Goal: Task Accomplishment & Management: Use online tool/utility

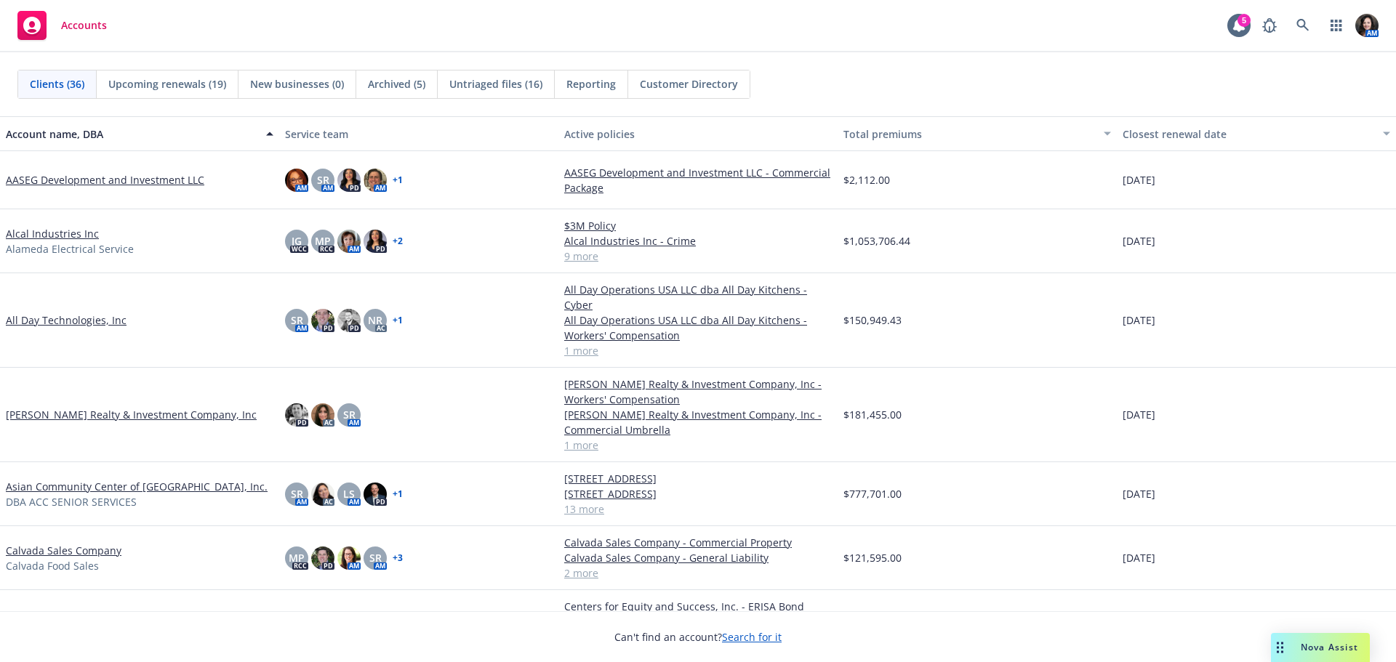
click at [44, 543] on link "Calvada Sales Company" at bounding box center [64, 550] width 116 height 15
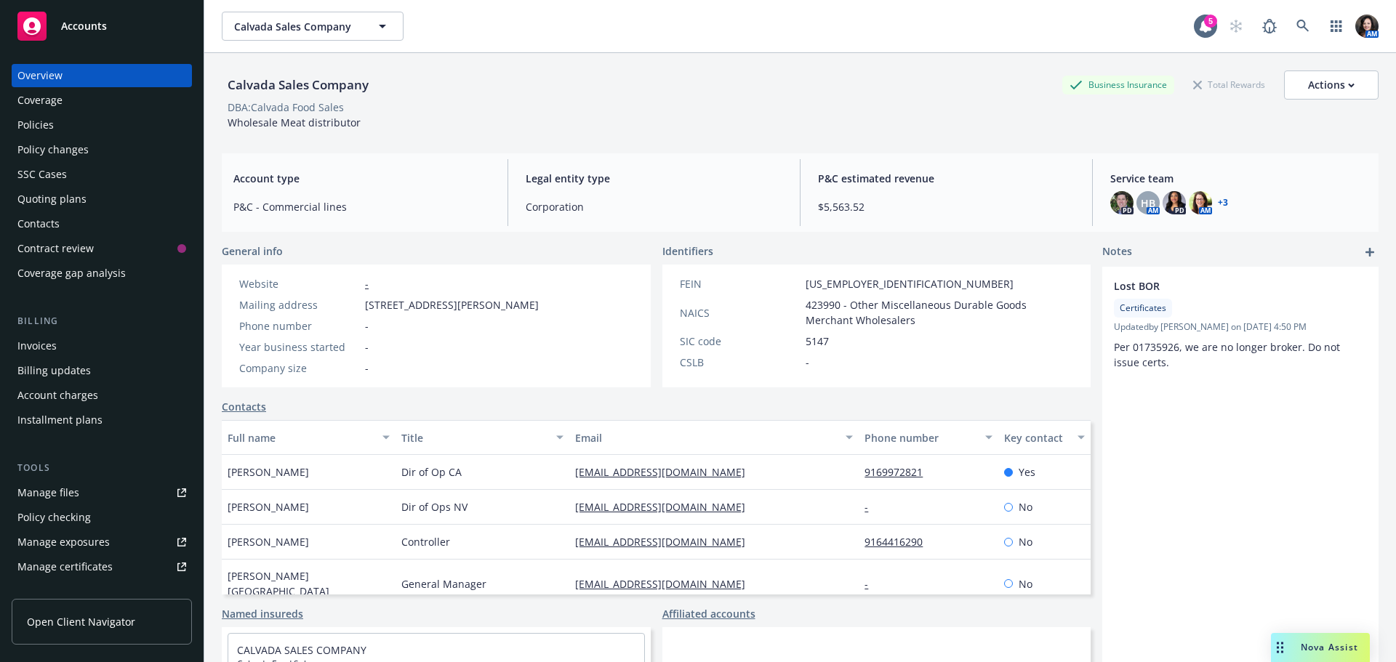
click at [42, 123] on div "Policies" at bounding box center [35, 124] width 36 height 23
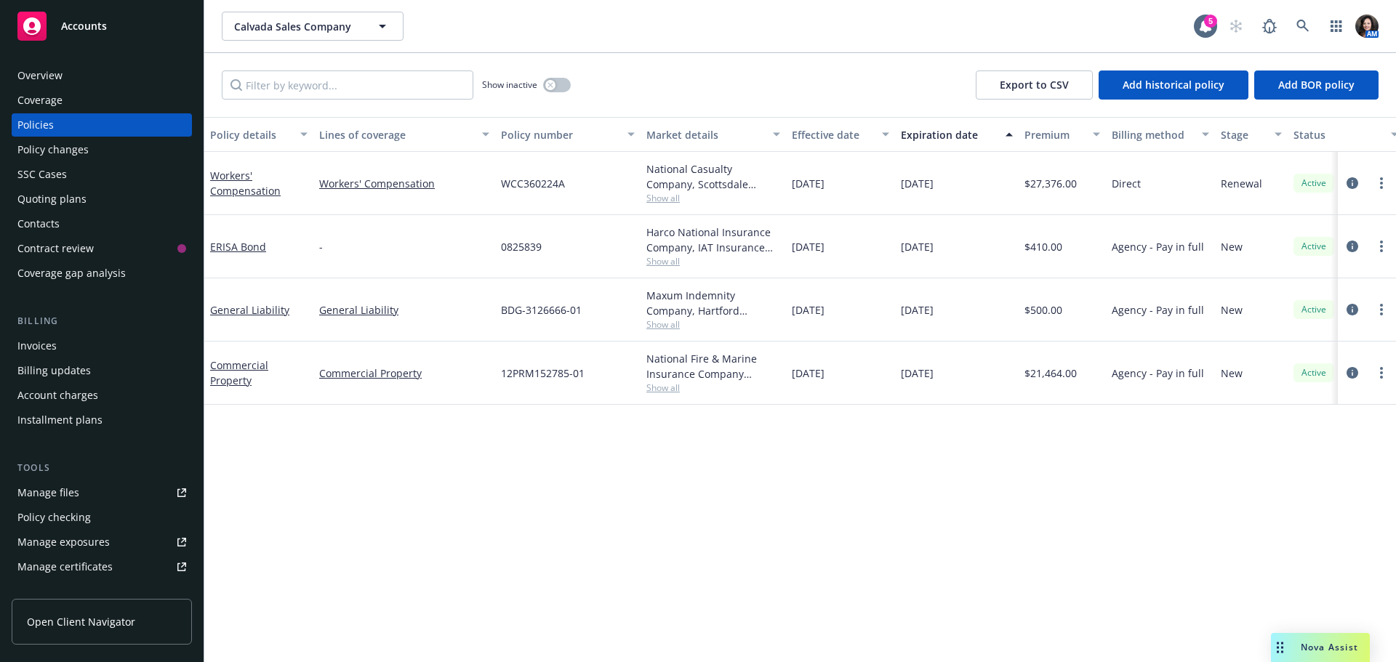
click at [68, 524] on div "Policy checking" at bounding box center [53, 517] width 73 height 23
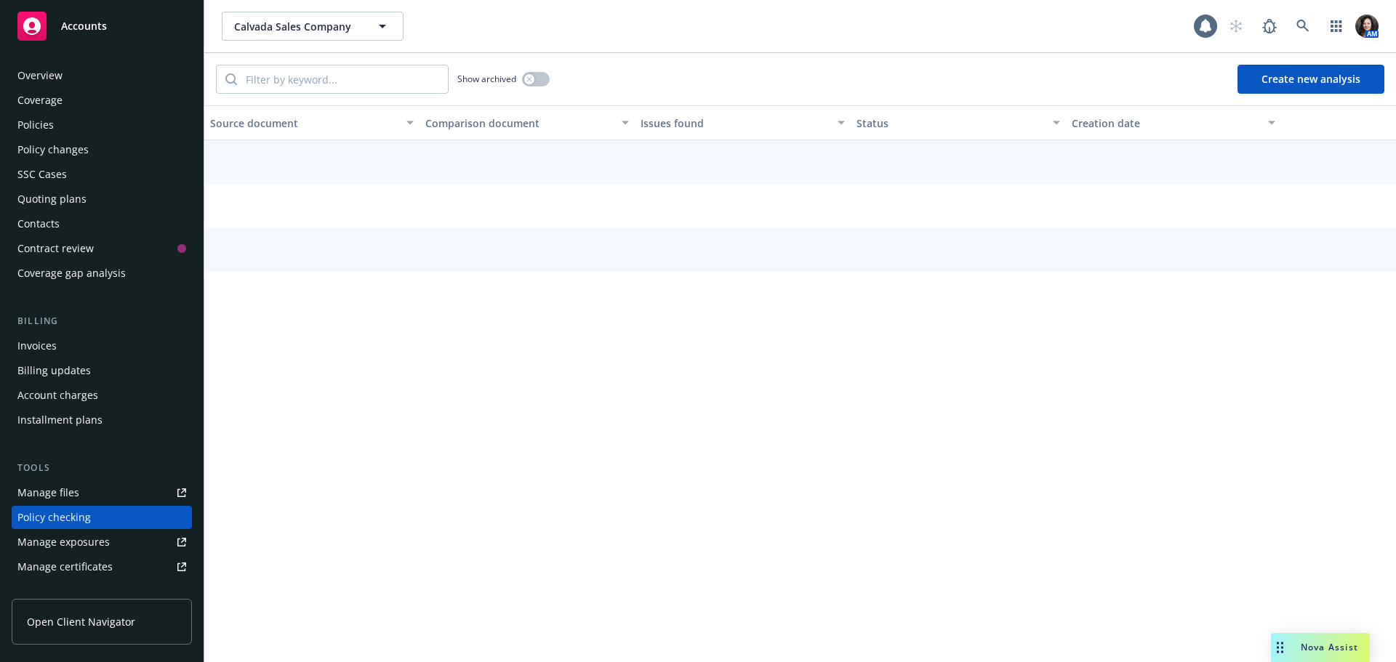
scroll to position [164, 0]
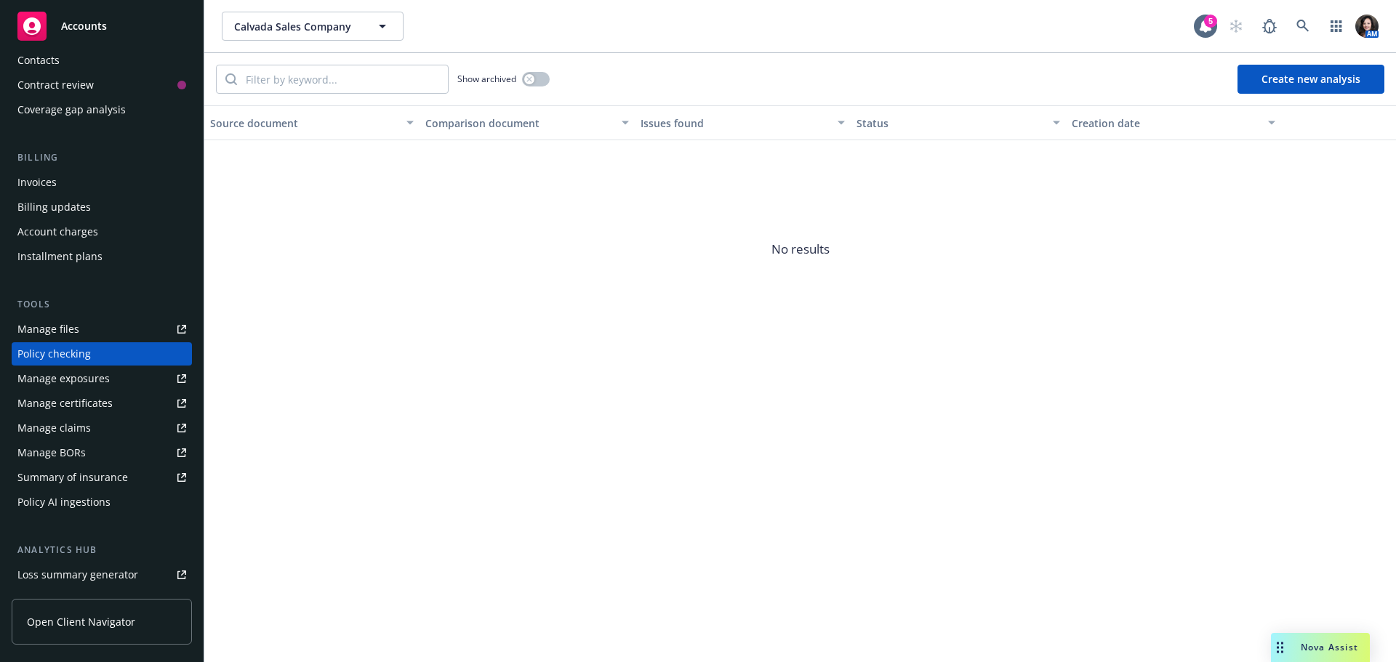
click at [1296, 73] on button "Create new analysis" at bounding box center [1311, 79] width 147 height 29
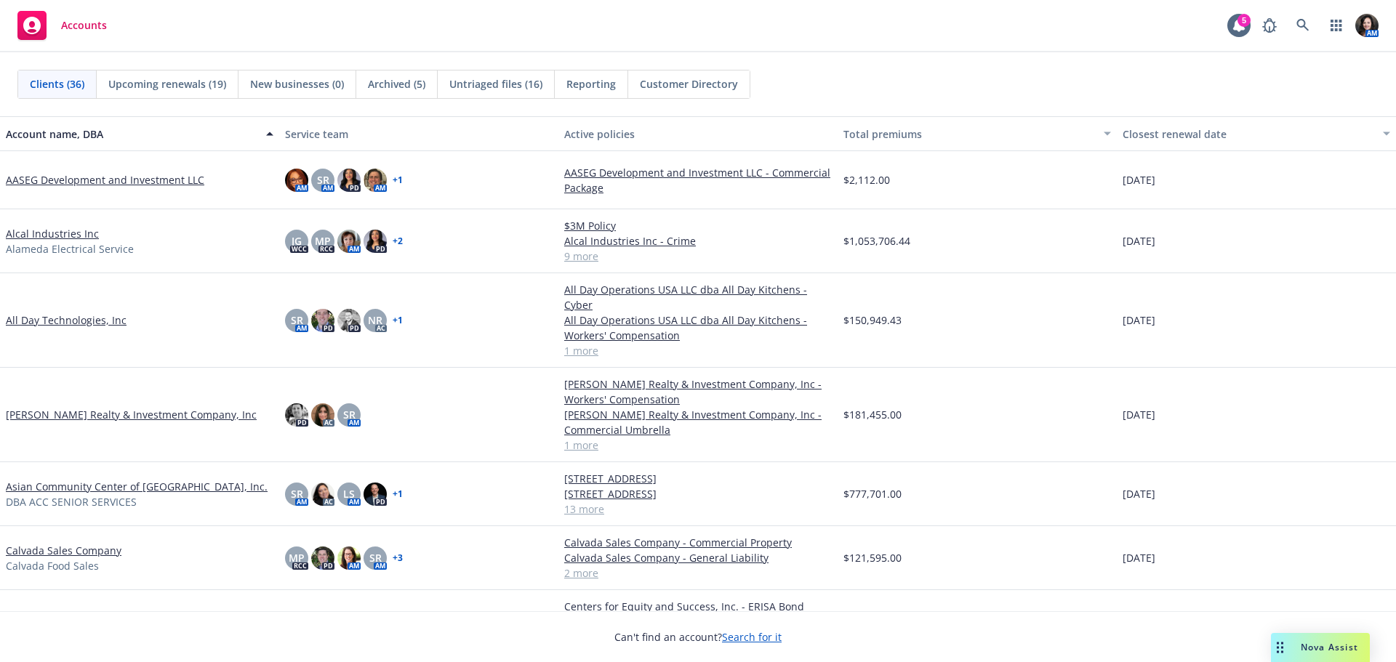
scroll to position [73, 0]
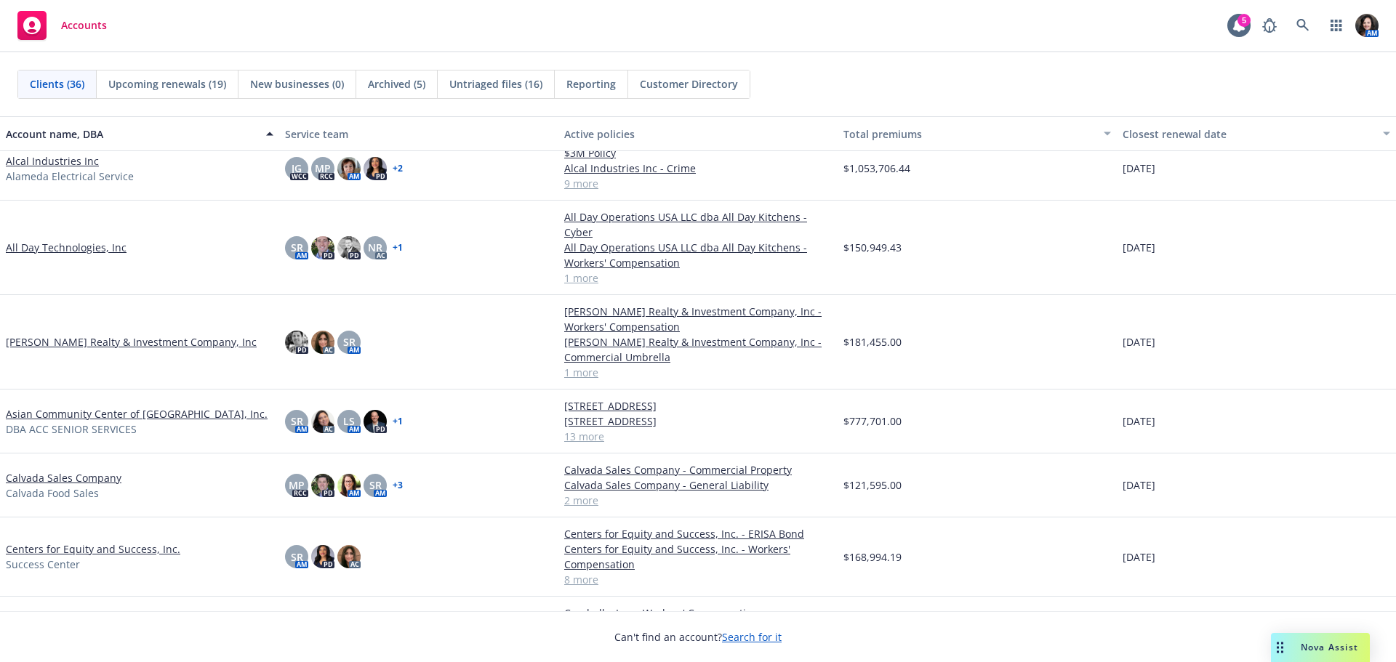
click at [42, 470] on link "Calvada Sales Company" at bounding box center [64, 477] width 116 height 15
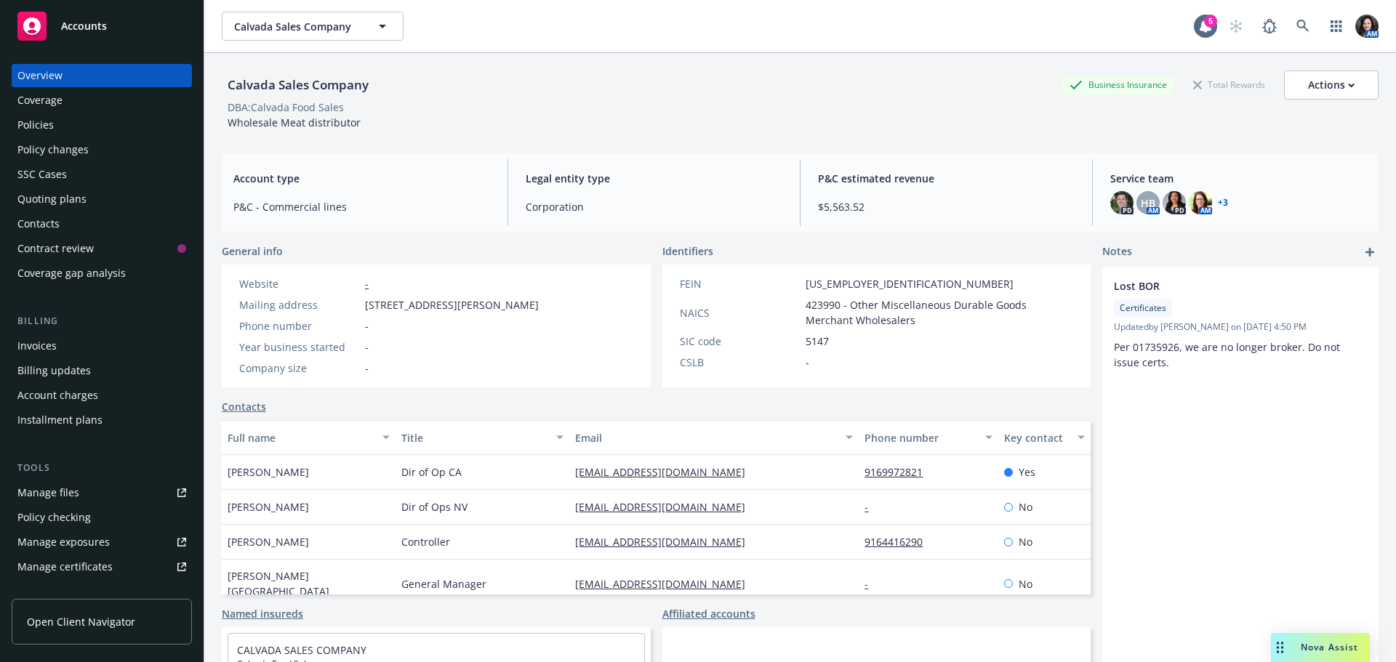
click at [32, 132] on div "Policies" at bounding box center [35, 124] width 36 height 23
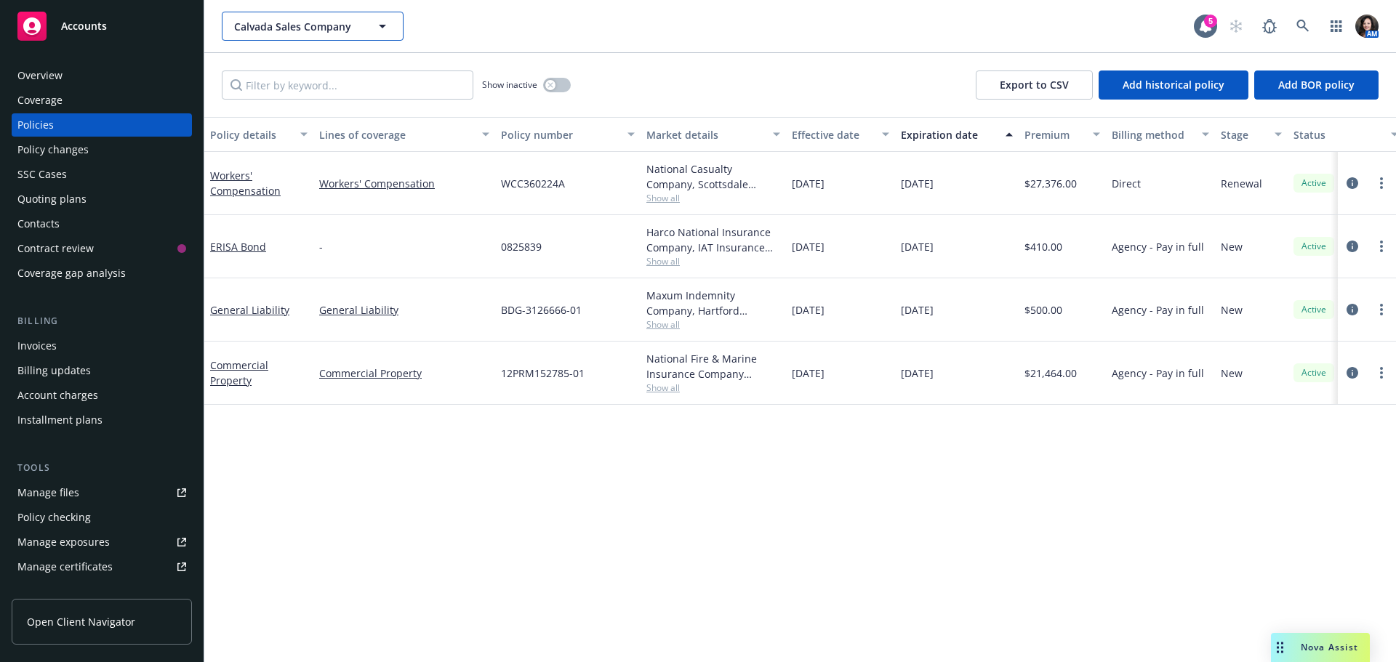
click at [345, 19] on span "Calvada Sales Company" at bounding box center [297, 26] width 126 height 15
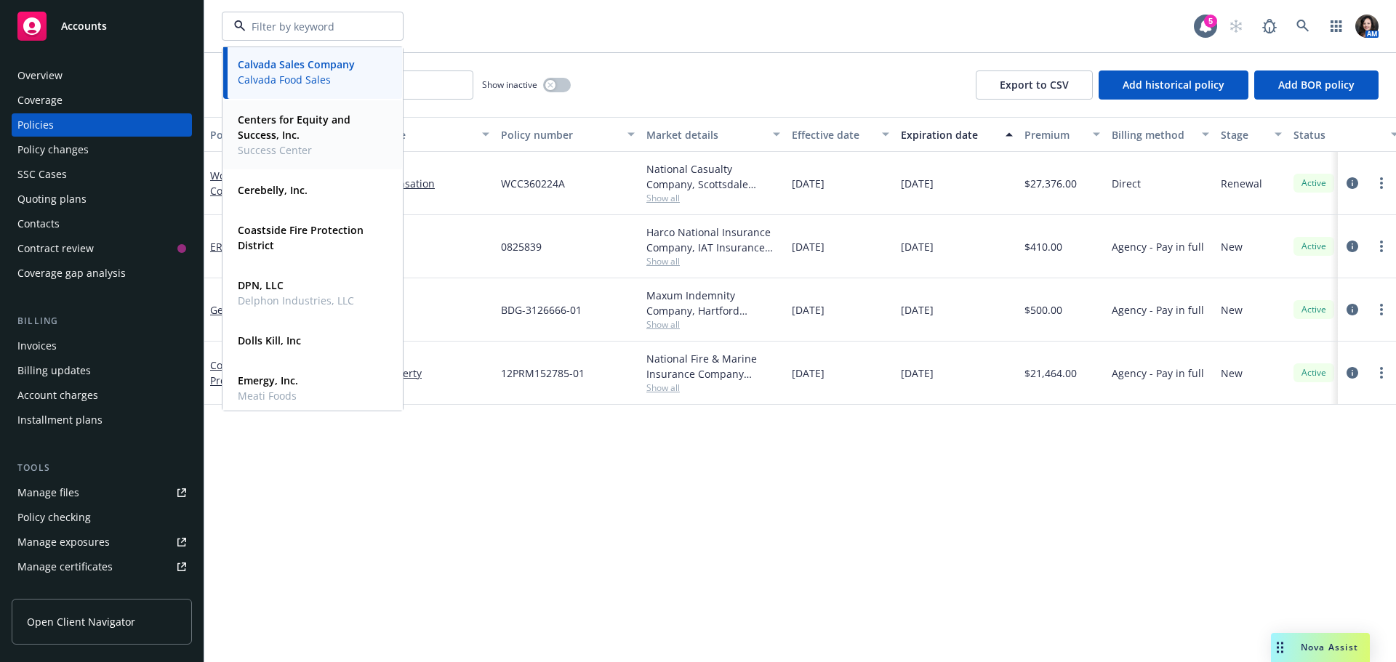
scroll to position [291, 0]
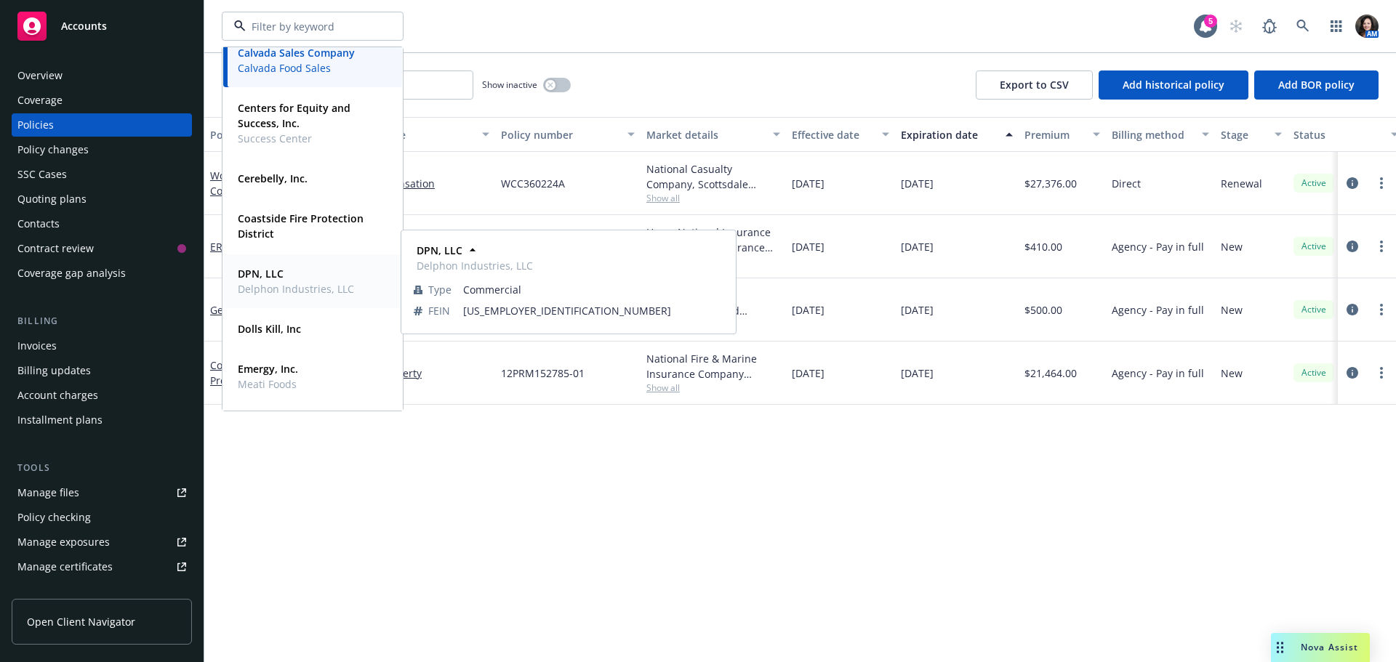
drag, startPoint x: 264, startPoint y: 278, endPoint x: 298, endPoint y: 273, distance: 34.7
click at [263, 278] on strong "DPN, LLC" at bounding box center [261, 274] width 46 height 14
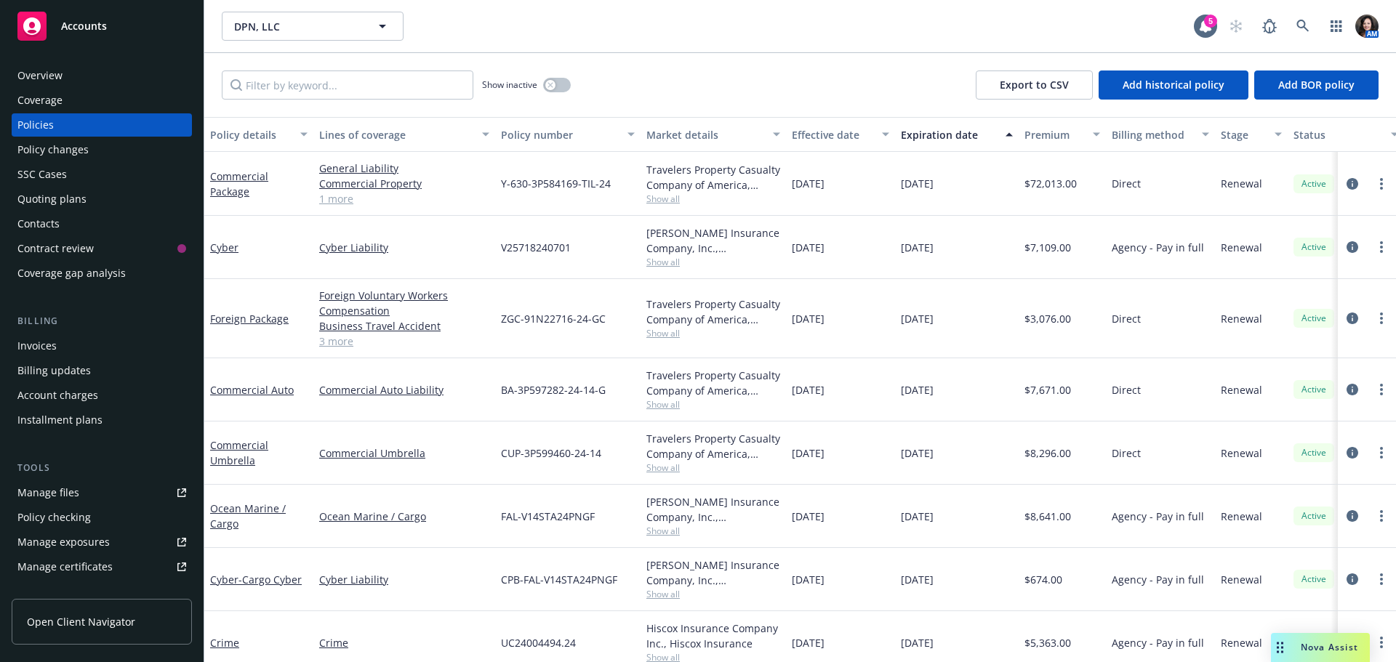
click at [54, 195] on div "Quoting plans" at bounding box center [51, 199] width 69 height 23
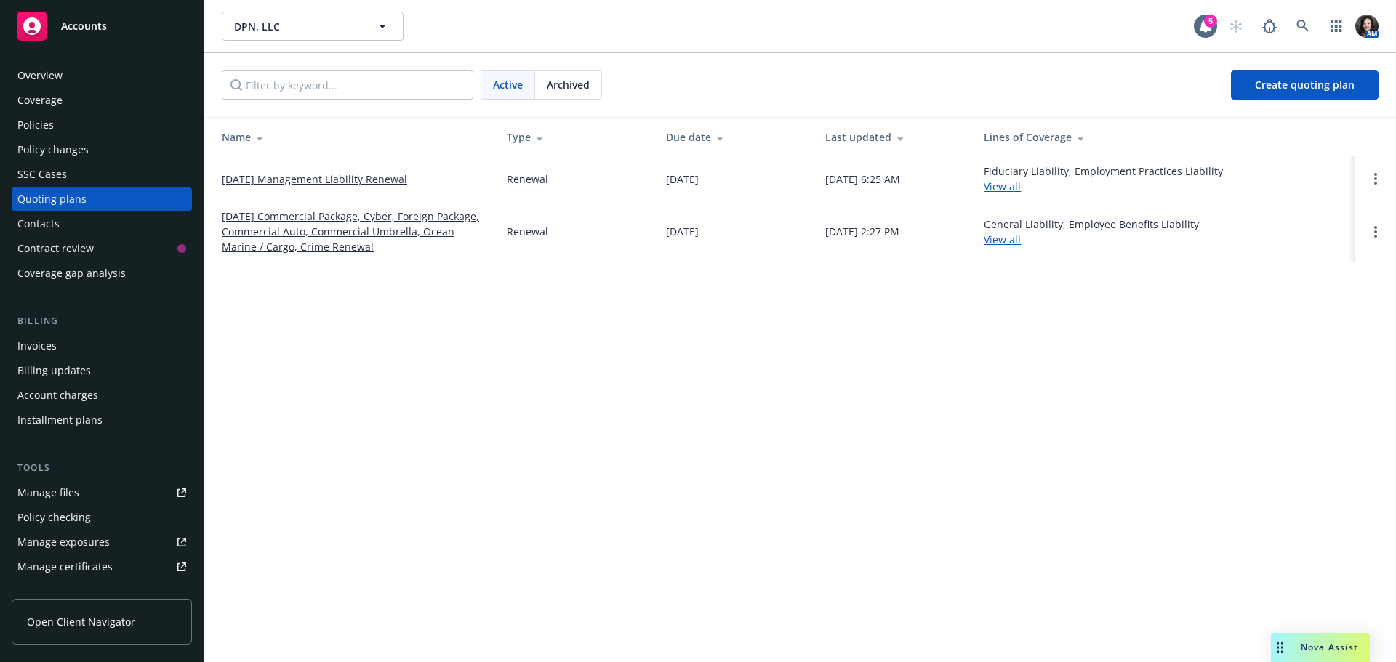
click at [561, 75] on div "Archived" at bounding box center [568, 85] width 66 height 28
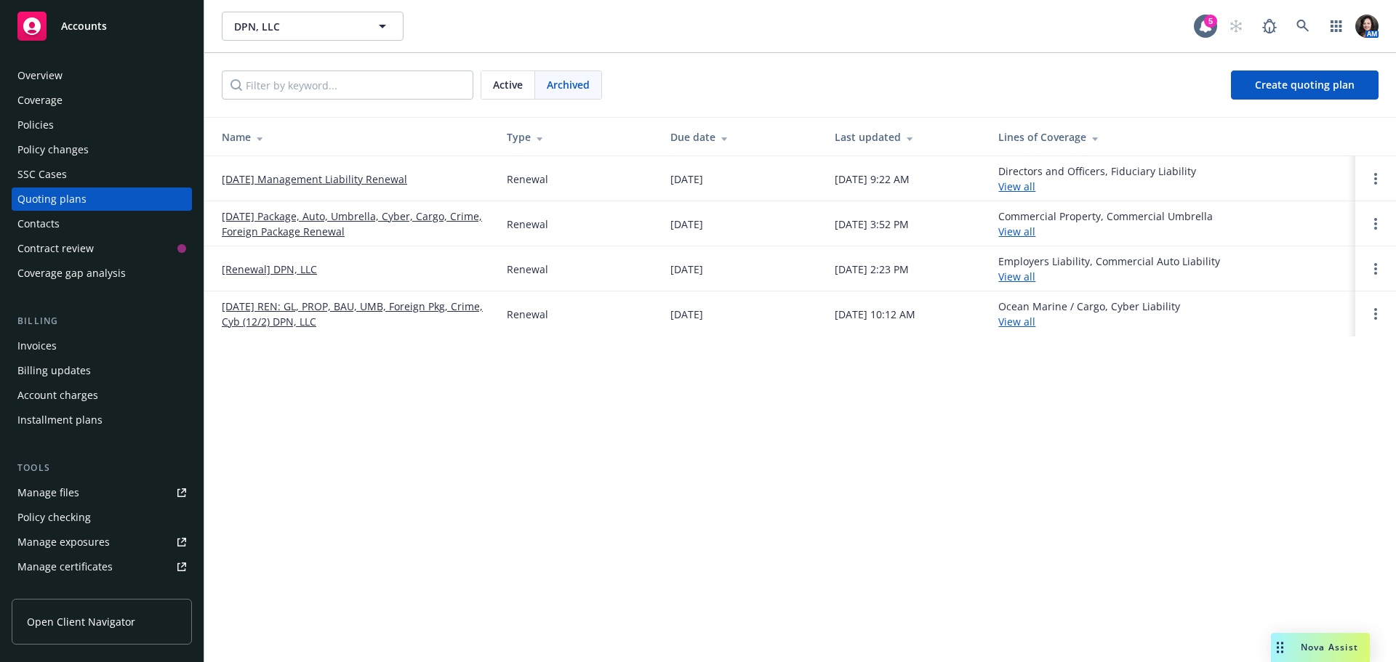
click at [520, 90] on span "Active" at bounding box center [508, 84] width 30 height 15
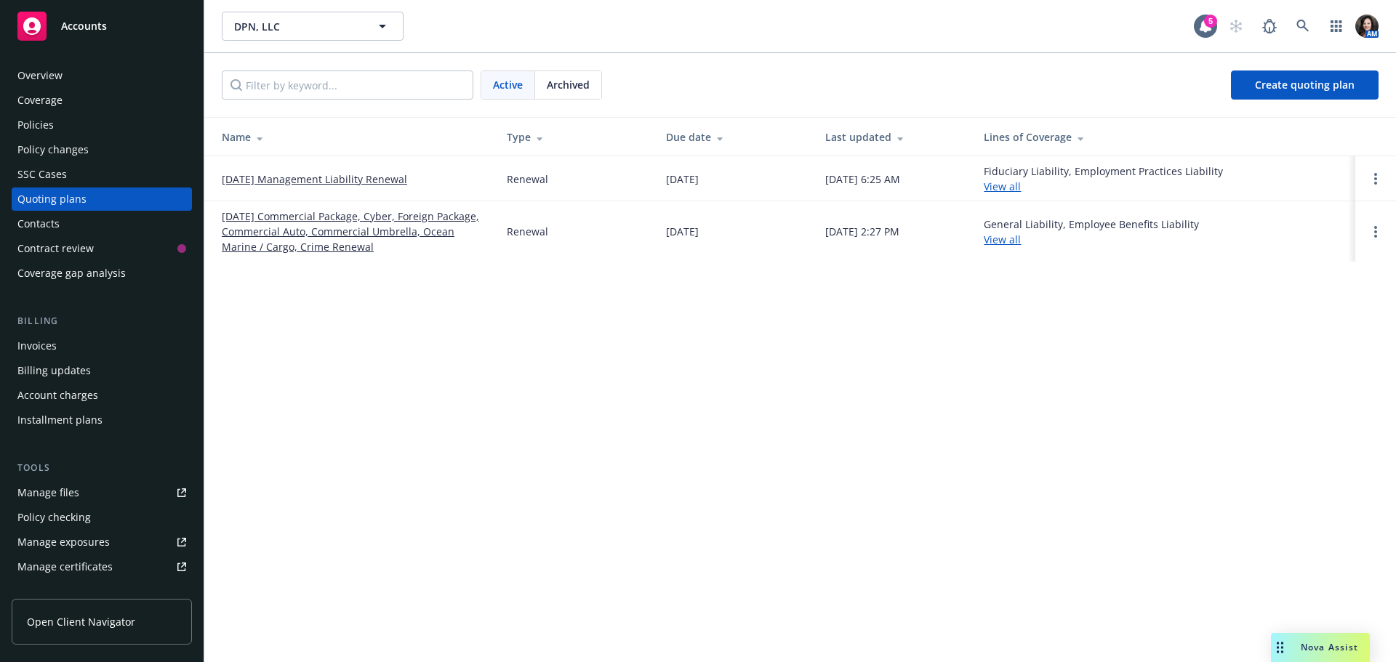
click at [249, 225] on link "12/02/25 Commercial Package, Cyber, Foreign Package, Commercial Auto, Commercia…" at bounding box center [353, 232] width 262 height 46
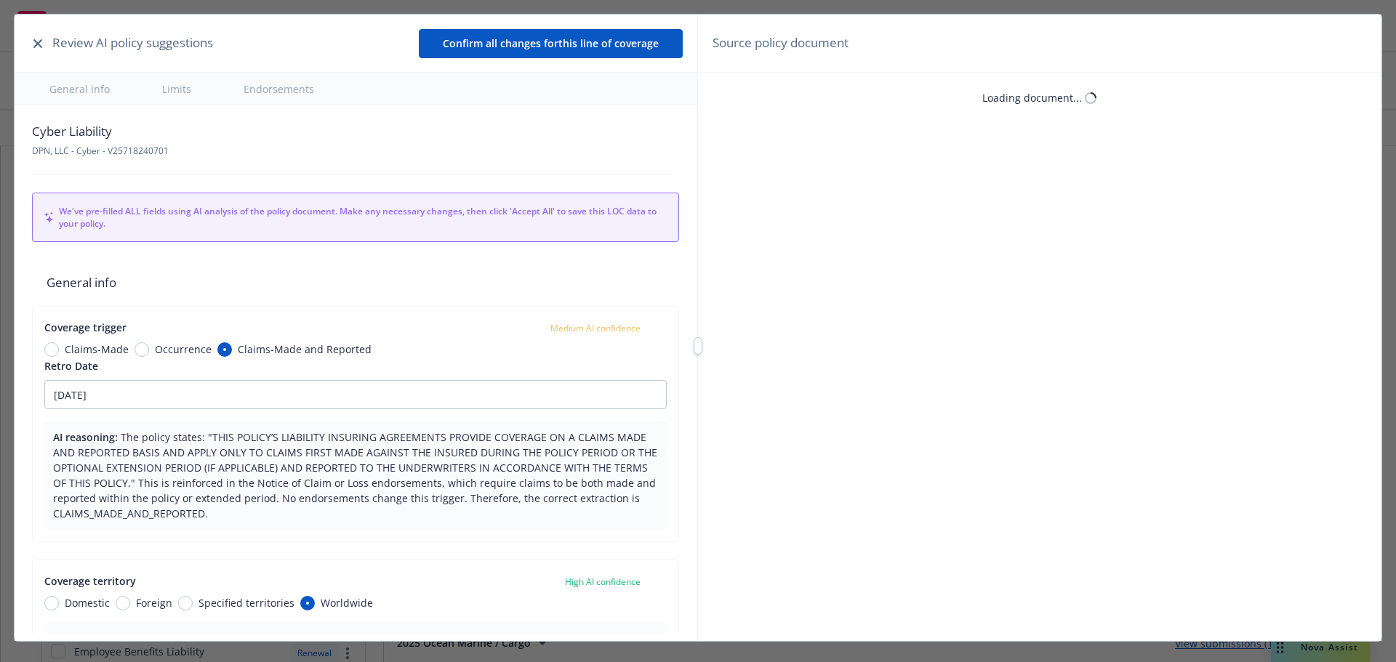
type textarea "x"
click at [38, 38] on button "button" at bounding box center [37, 43] width 17 height 17
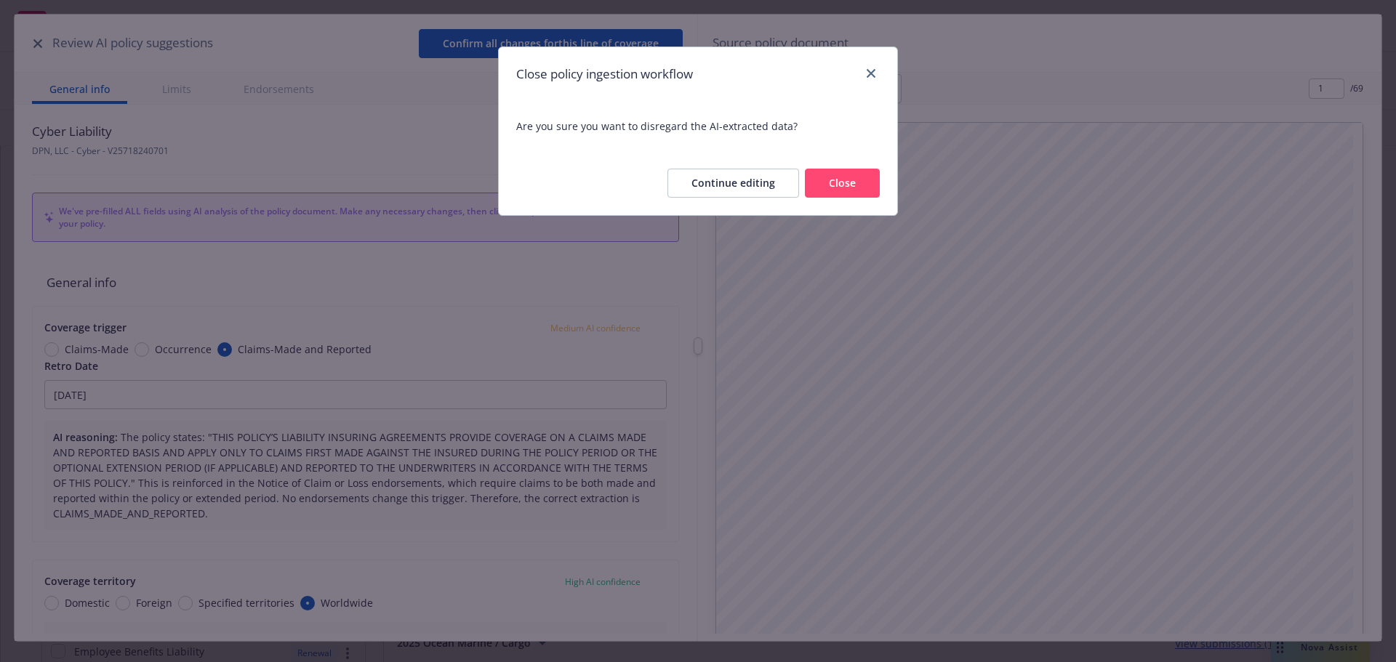
click at [816, 184] on button "Close" at bounding box center [842, 183] width 75 height 29
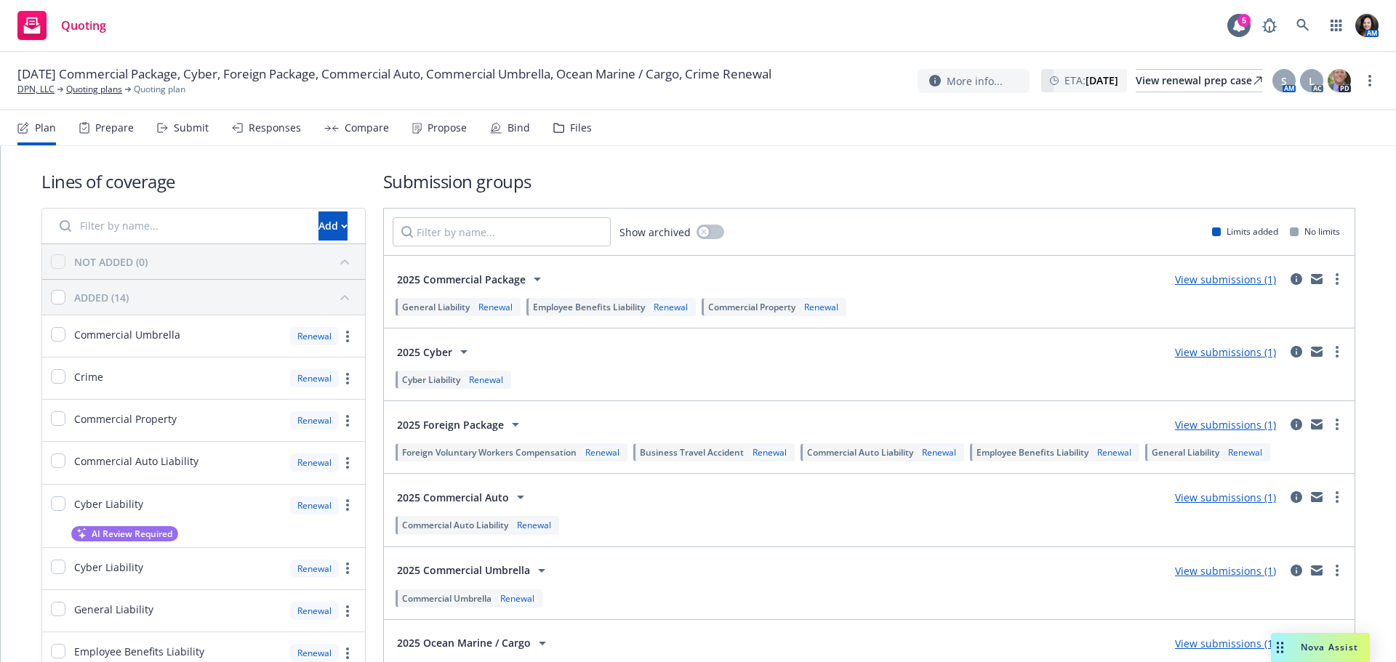
click at [270, 133] on div "Responses" at bounding box center [275, 128] width 52 height 12
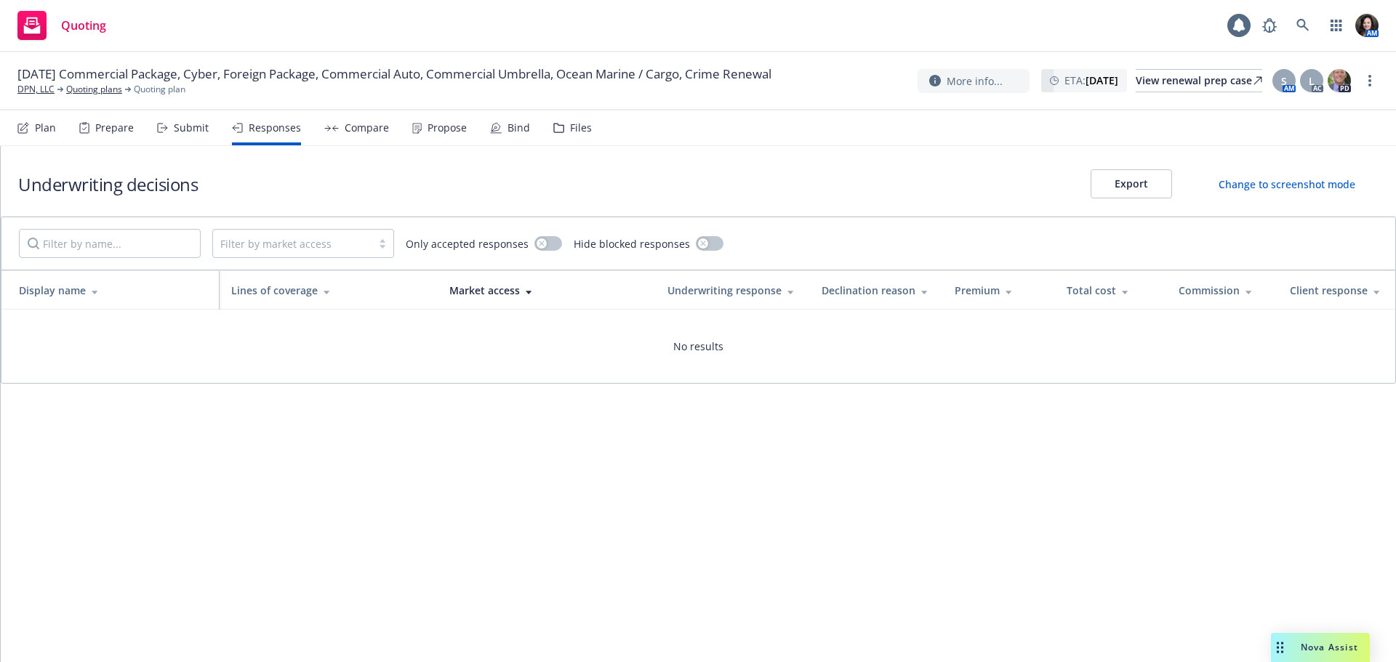
click at [201, 134] on div "Submit" at bounding box center [191, 128] width 35 height 12
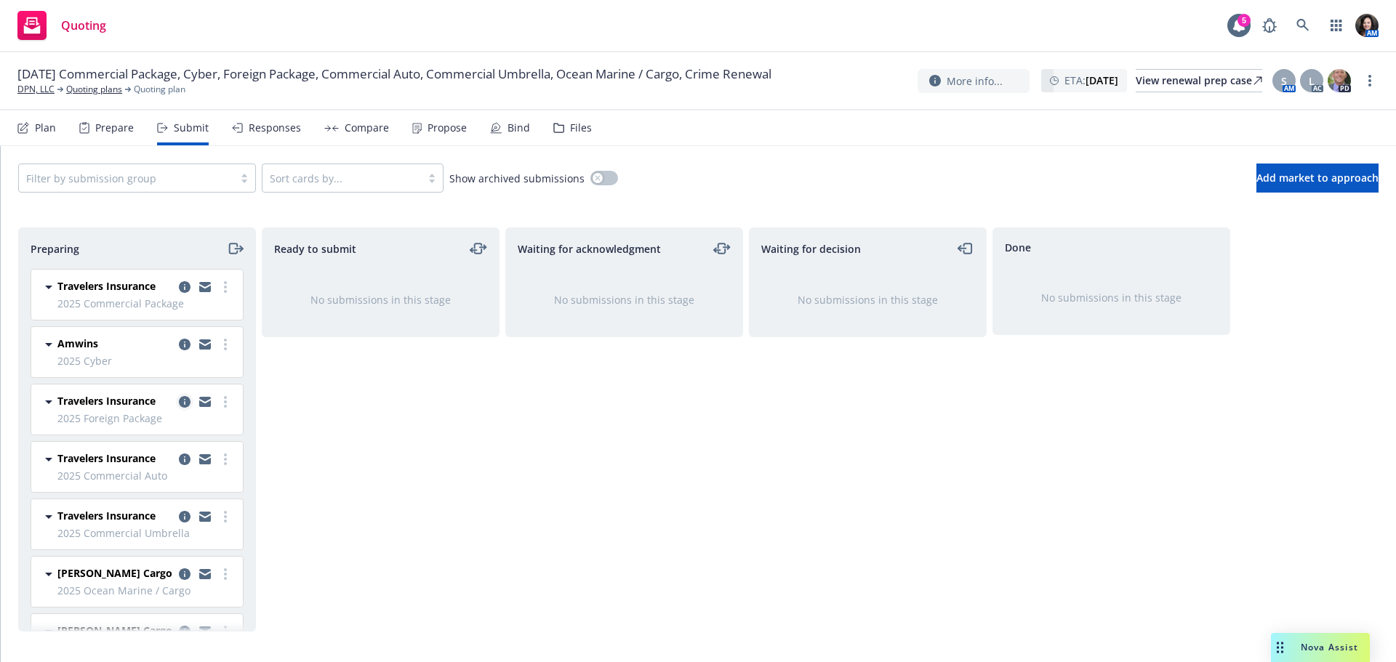
click at [179, 403] on icon "copy logging email" at bounding box center [185, 402] width 12 height 12
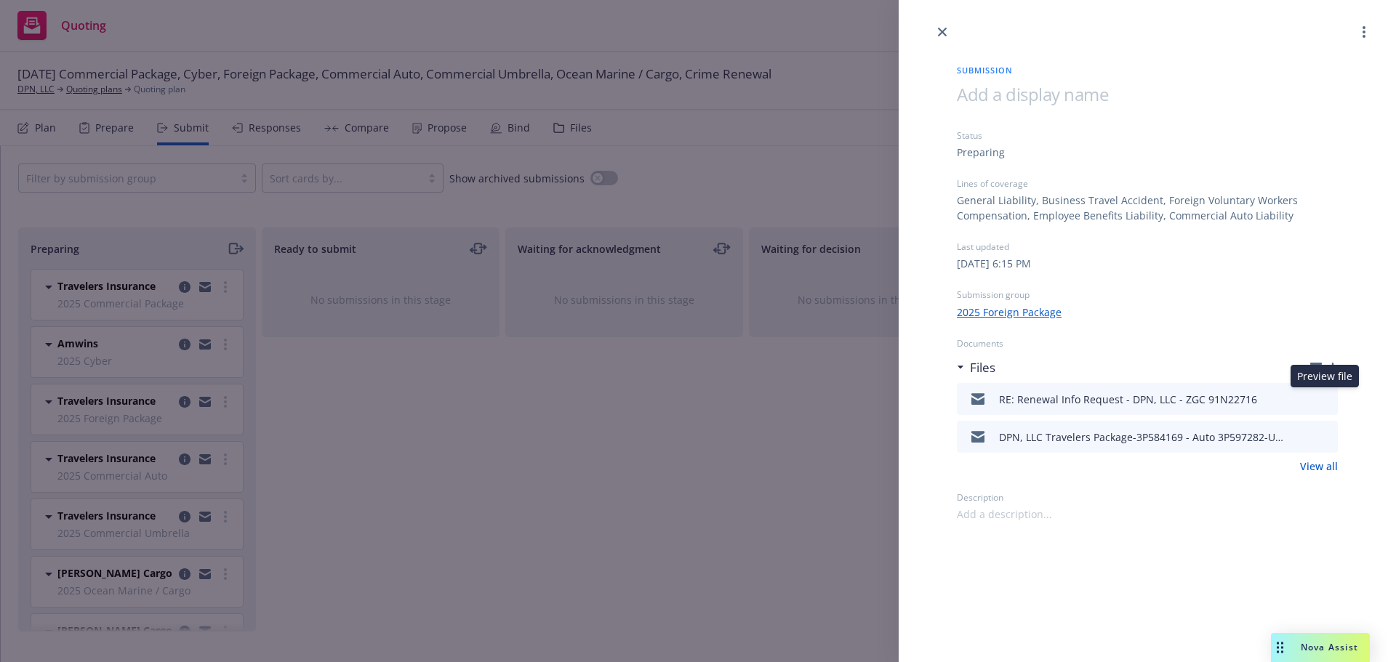
click at [1326, 398] on icon "preview file" at bounding box center [1324, 398] width 13 height 10
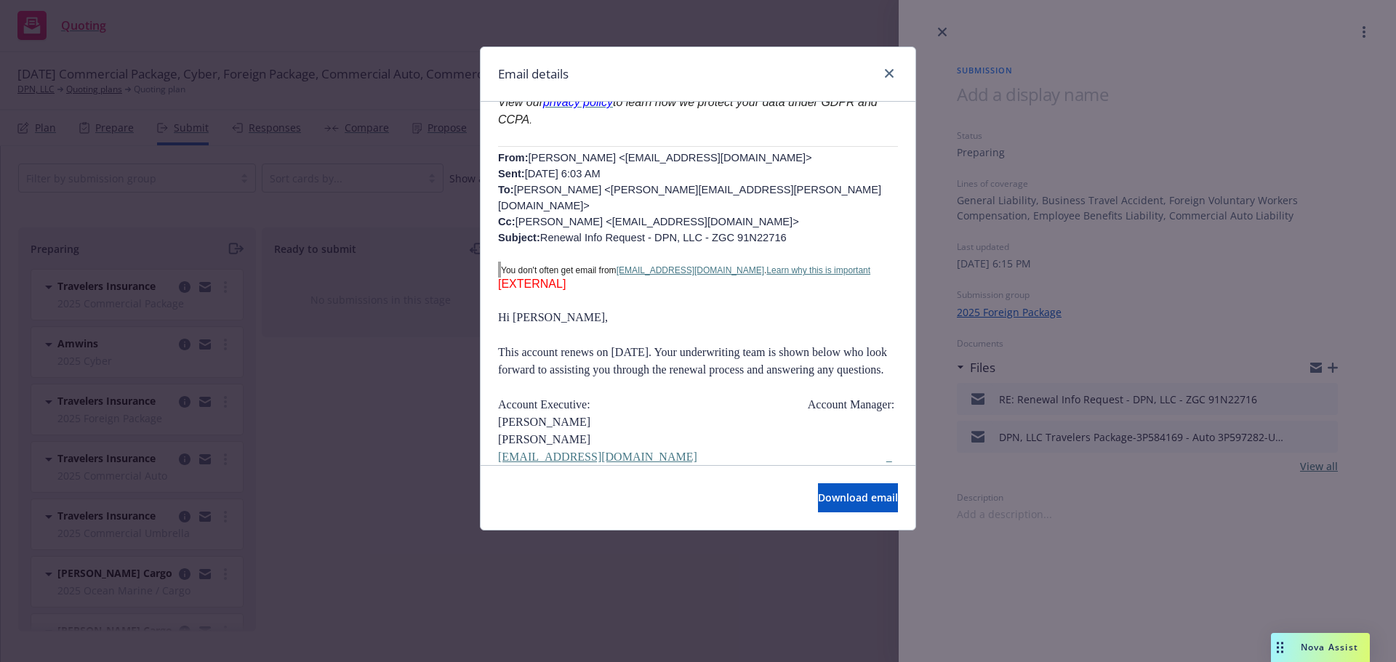
scroll to position [509, 0]
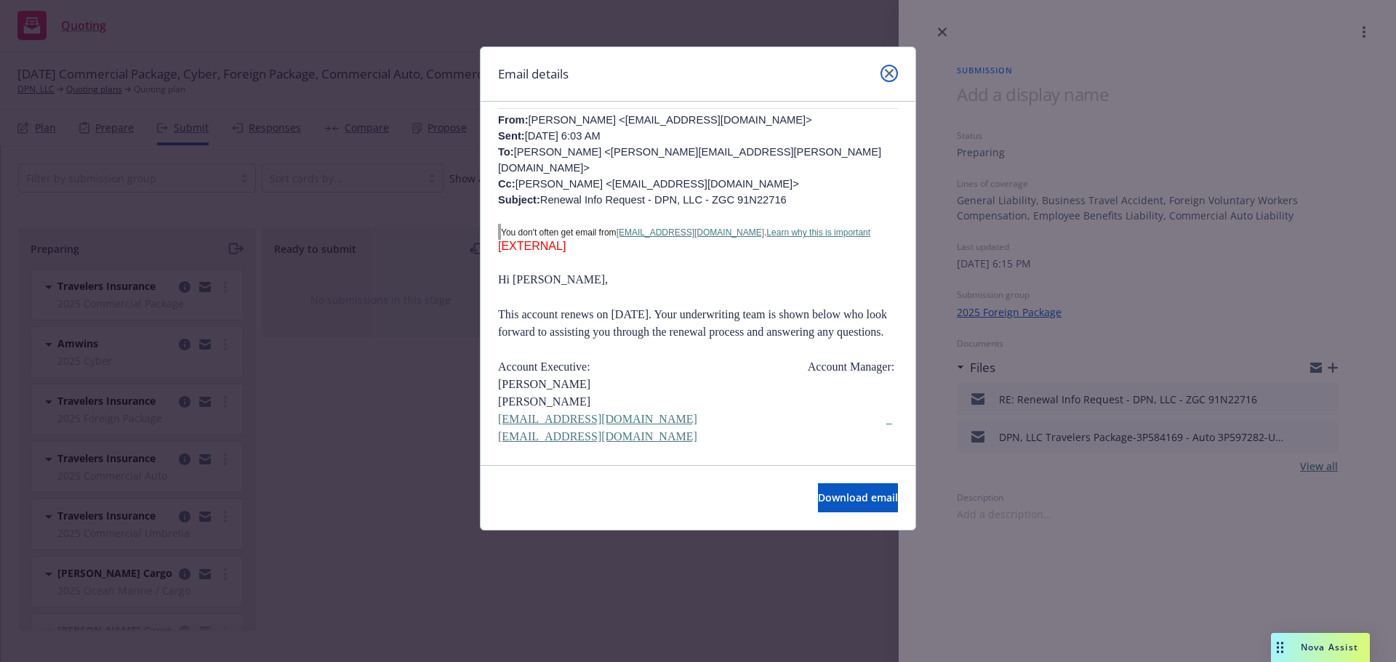
click at [890, 72] on icon "close" at bounding box center [889, 73] width 9 height 9
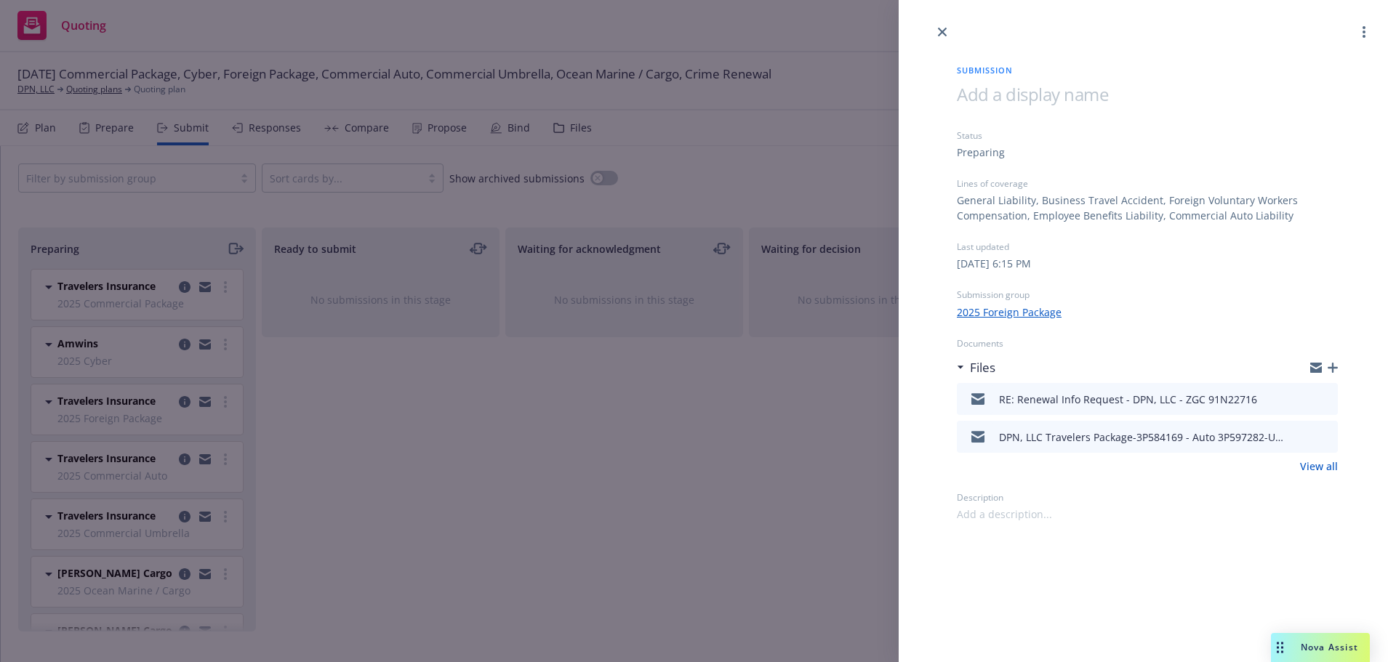
click at [1331, 436] on button "preview file" at bounding box center [1324, 436] width 16 height 13
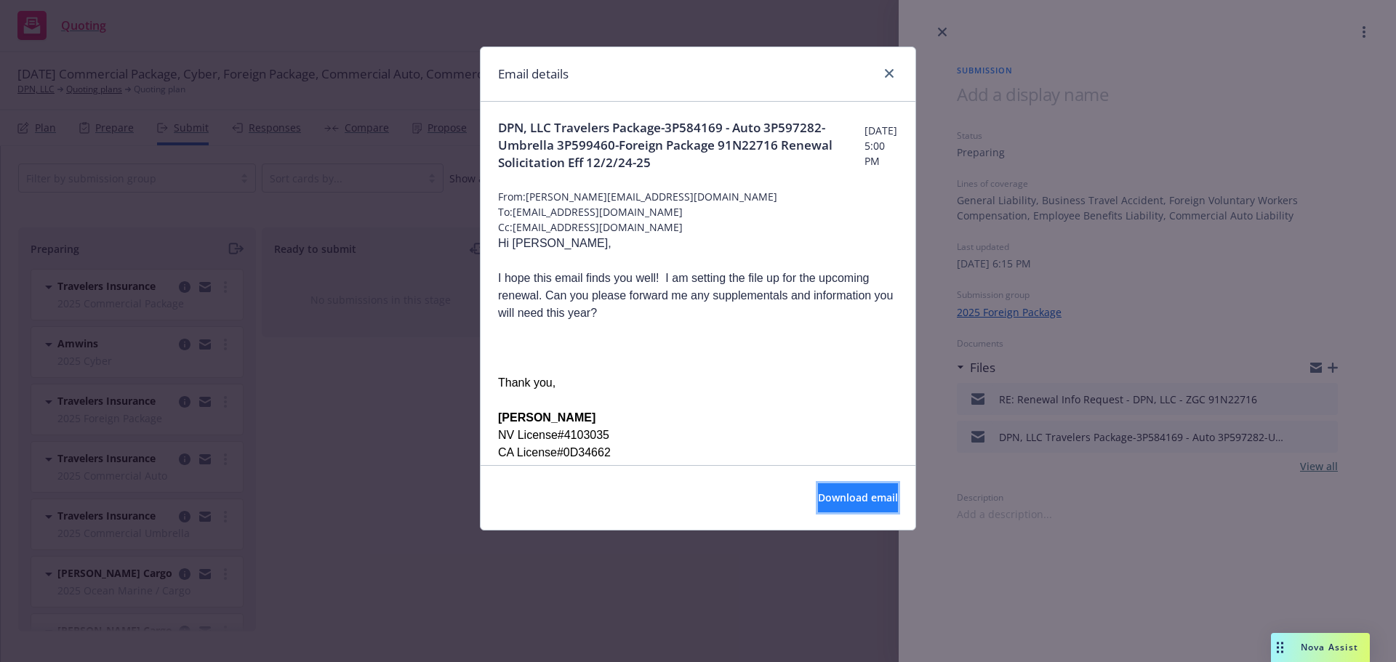
click at [845, 498] on span "Download email" at bounding box center [858, 498] width 80 height 14
click at [891, 71] on icon "close" at bounding box center [889, 73] width 9 height 9
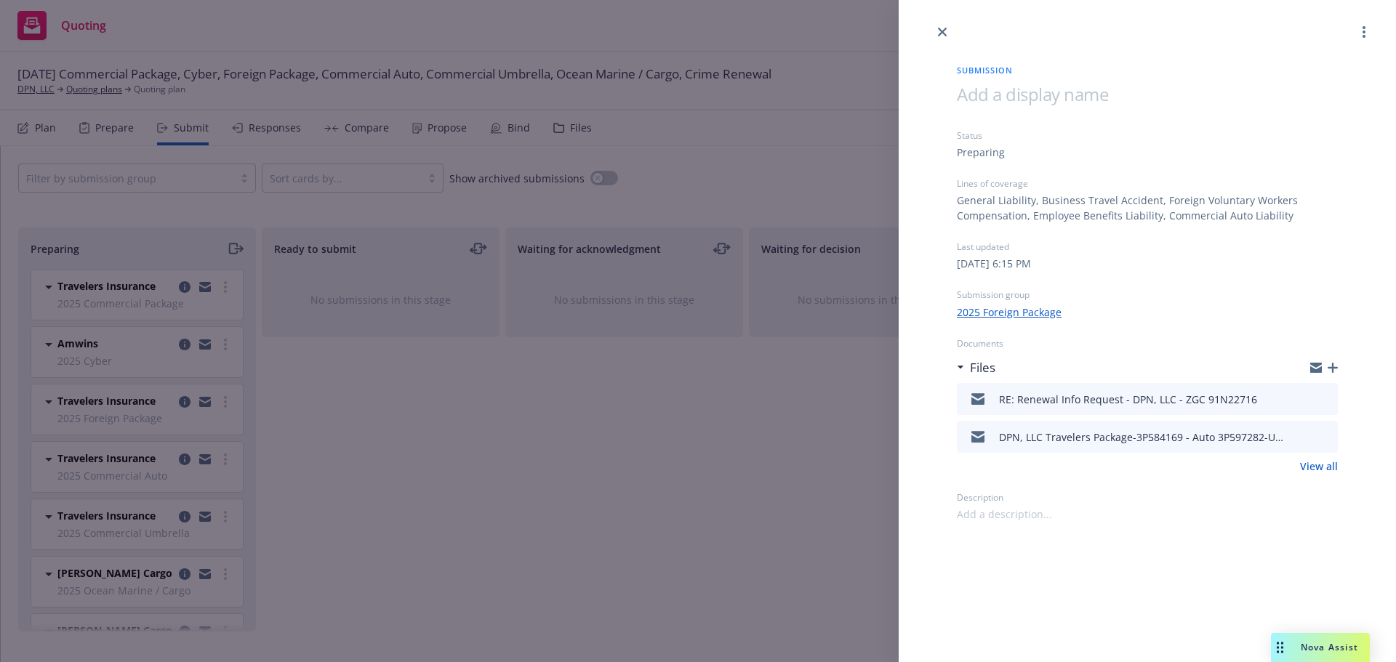
click at [1319, 398] on icon "preview file" at bounding box center [1324, 398] width 13 height 10
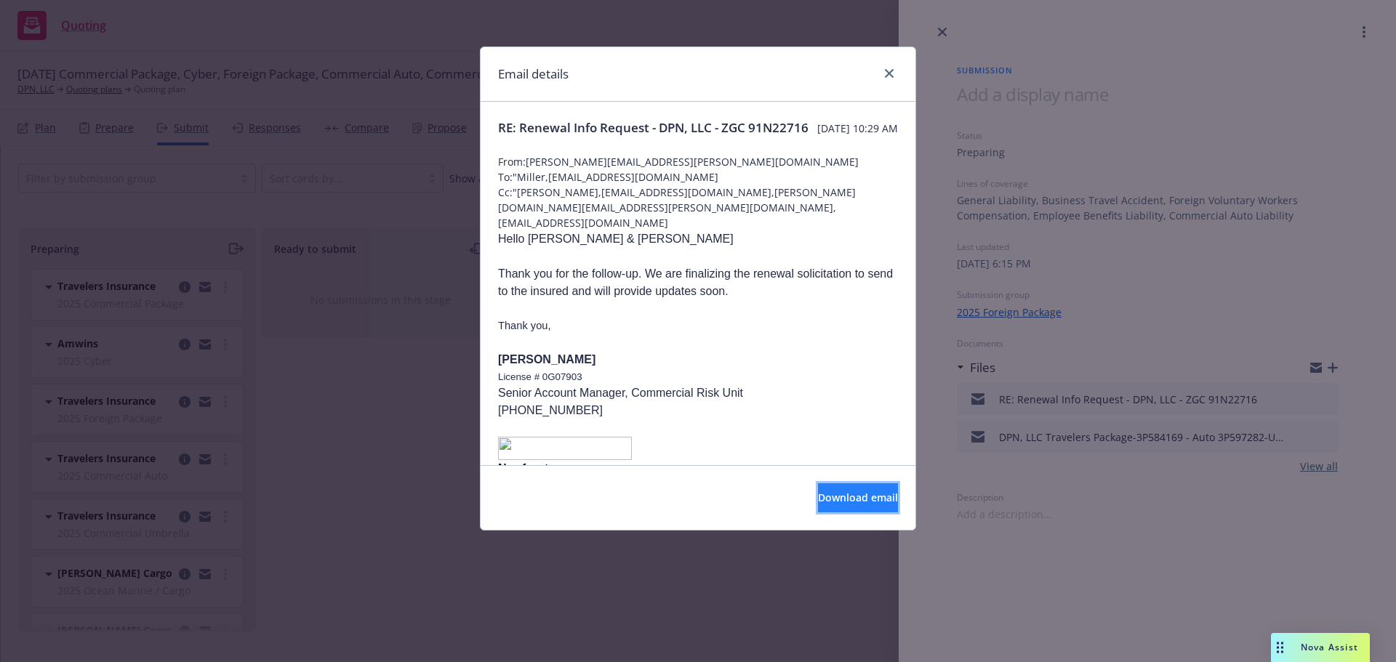
click at [819, 502] on span "Download email" at bounding box center [858, 498] width 80 height 14
click at [887, 73] on icon "close" at bounding box center [889, 73] width 9 height 9
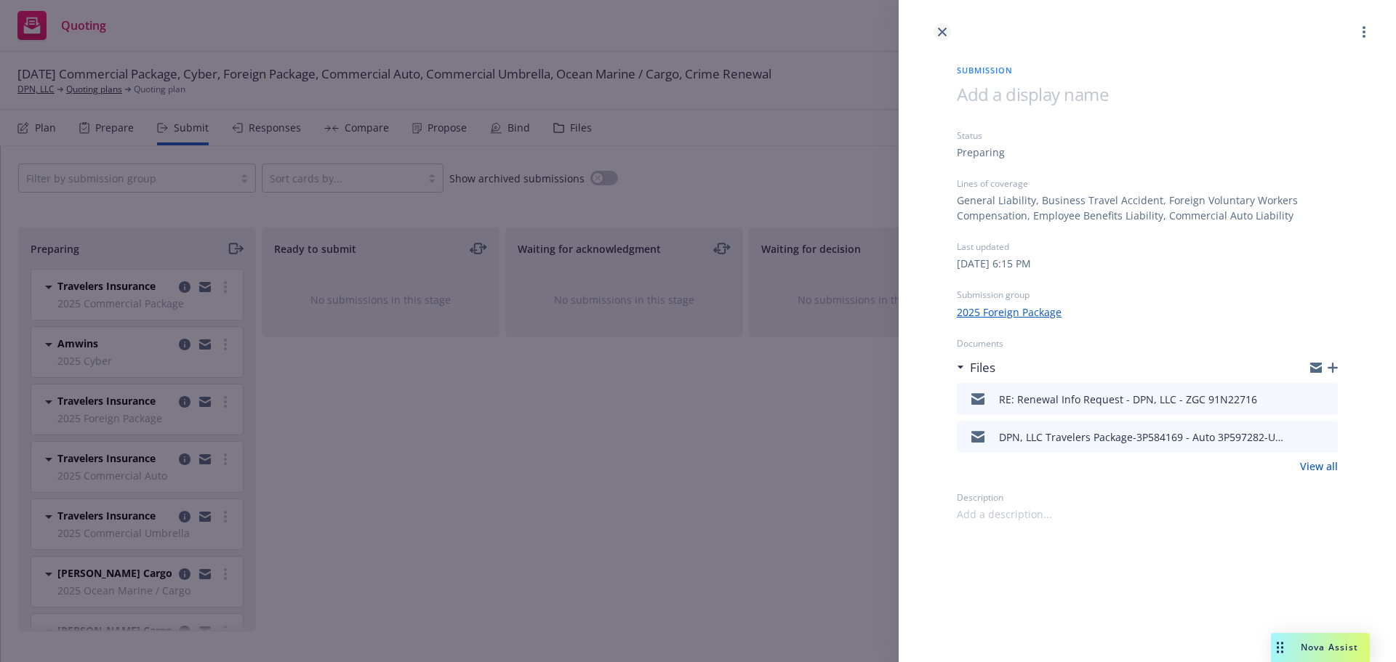
click at [945, 33] on icon "close" at bounding box center [942, 32] width 9 height 9
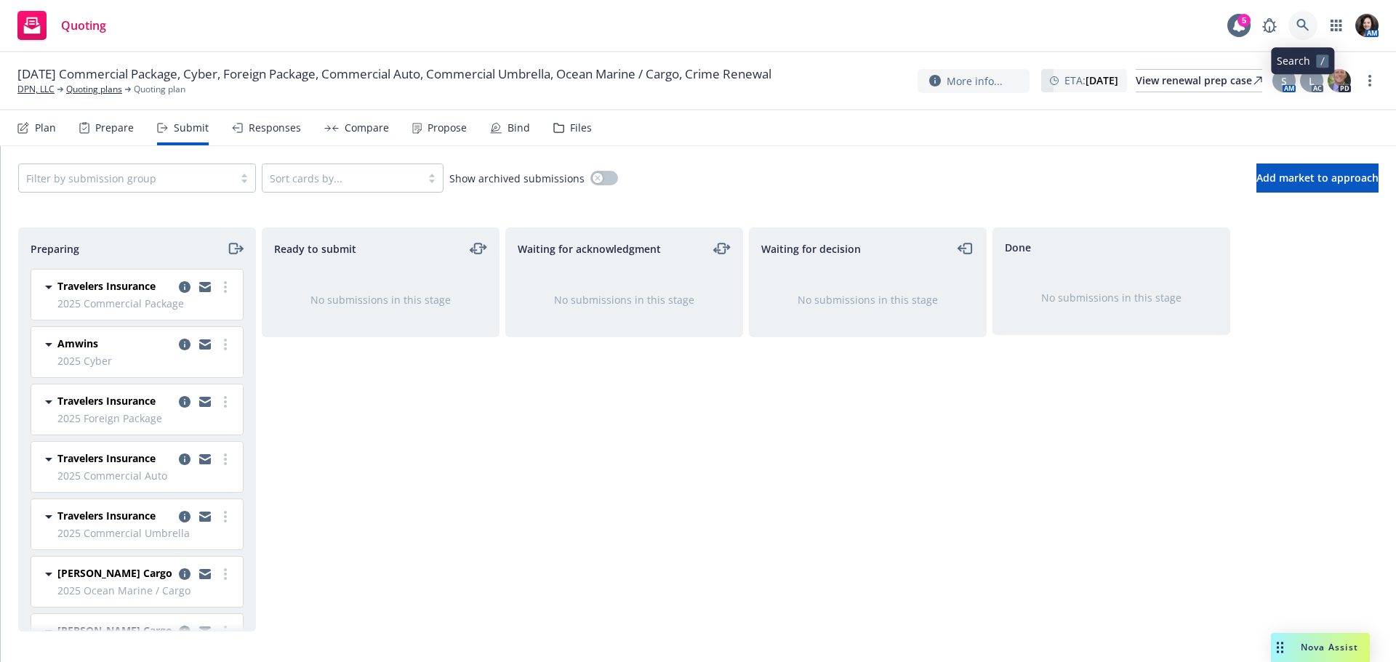
click at [1289, 23] on link at bounding box center [1302, 25] width 29 height 29
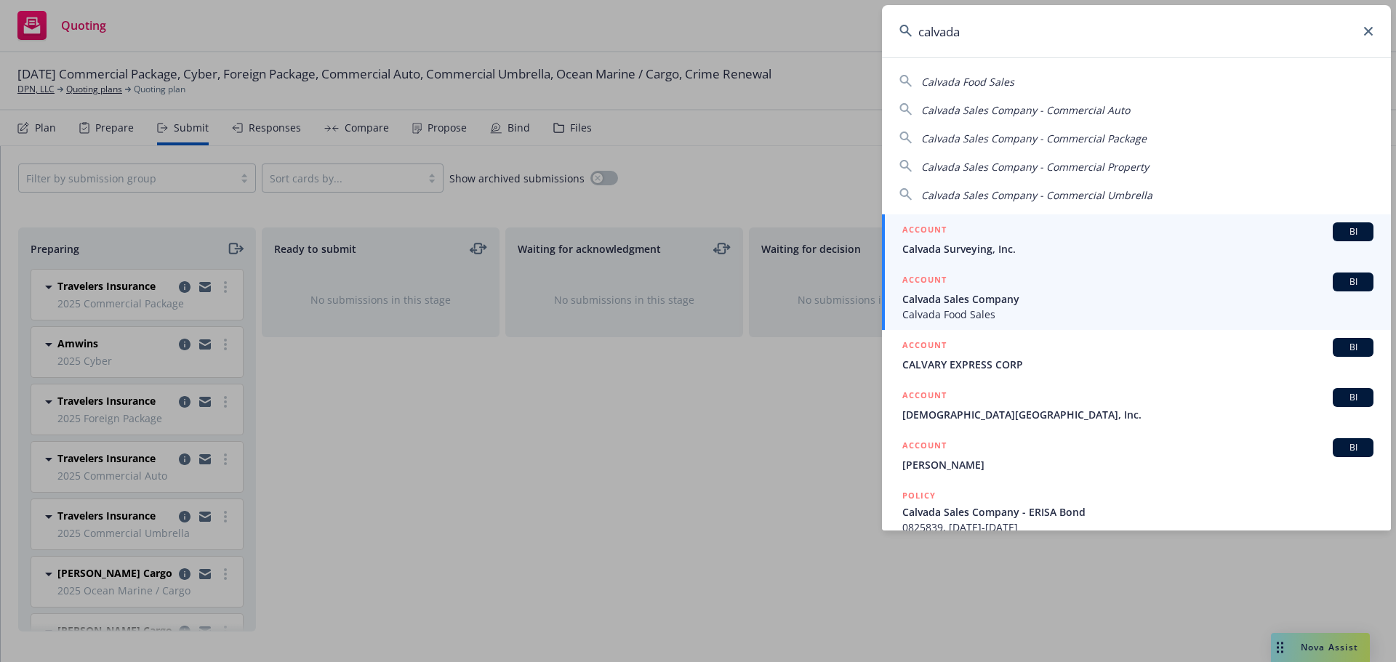
type input "calvada"
click at [1001, 305] on span "Calvada Sales Company" at bounding box center [1137, 299] width 471 height 15
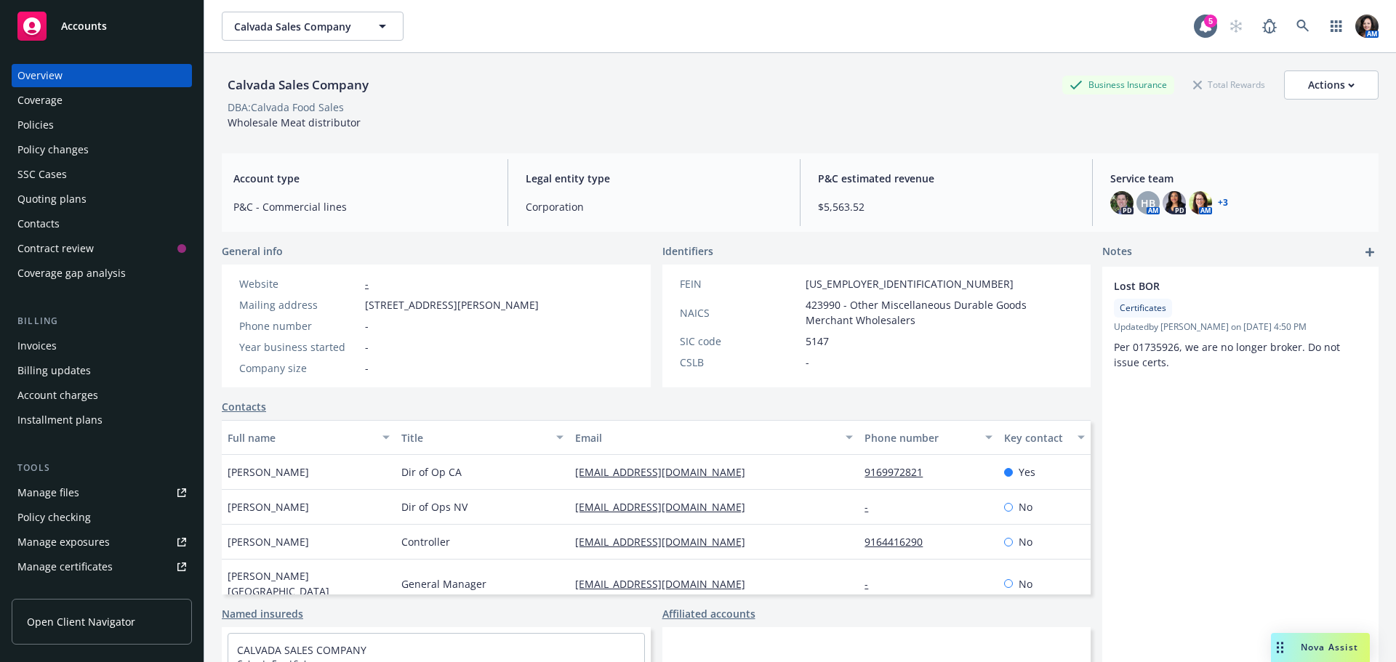
click at [145, 129] on div "Policies" at bounding box center [101, 124] width 169 height 23
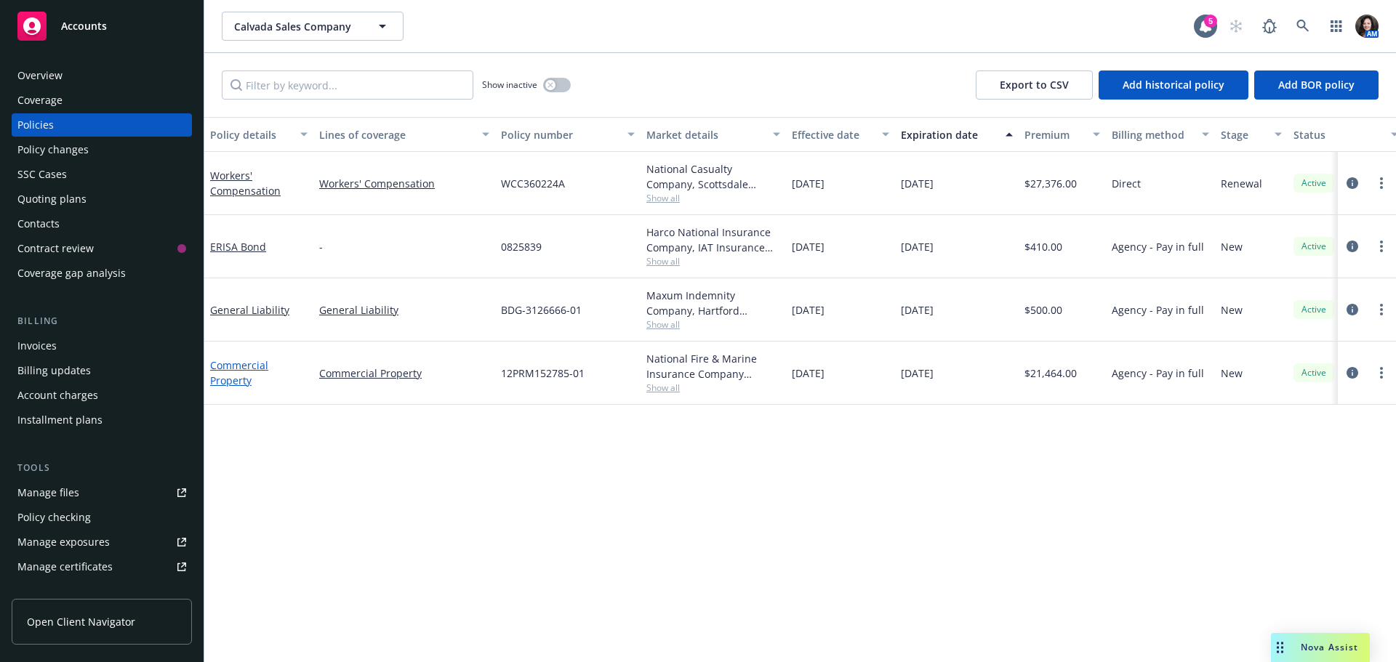
click at [223, 377] on link "Commercial Property" at bounding box center [239, 372] width 58 height 29
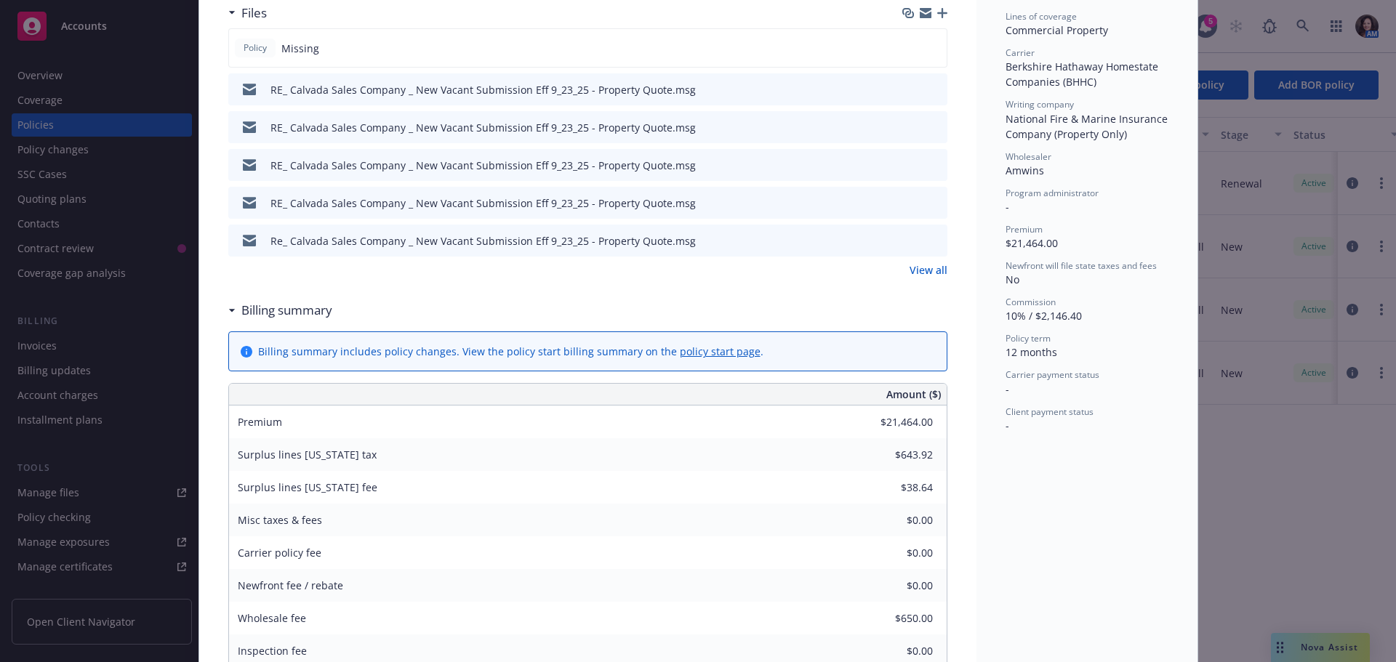
scroll to position [436, 0]
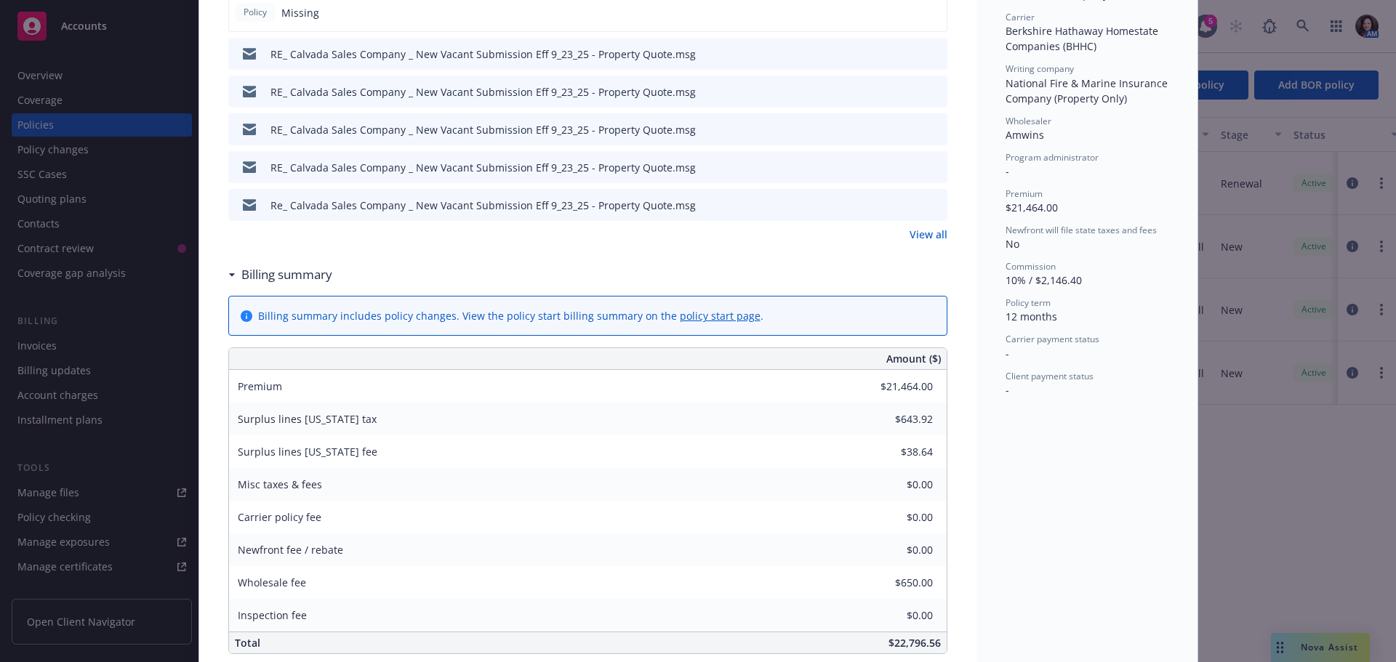
click at [930, 236] on link "View all" at bounding box center [929, 234] width 38 height 15
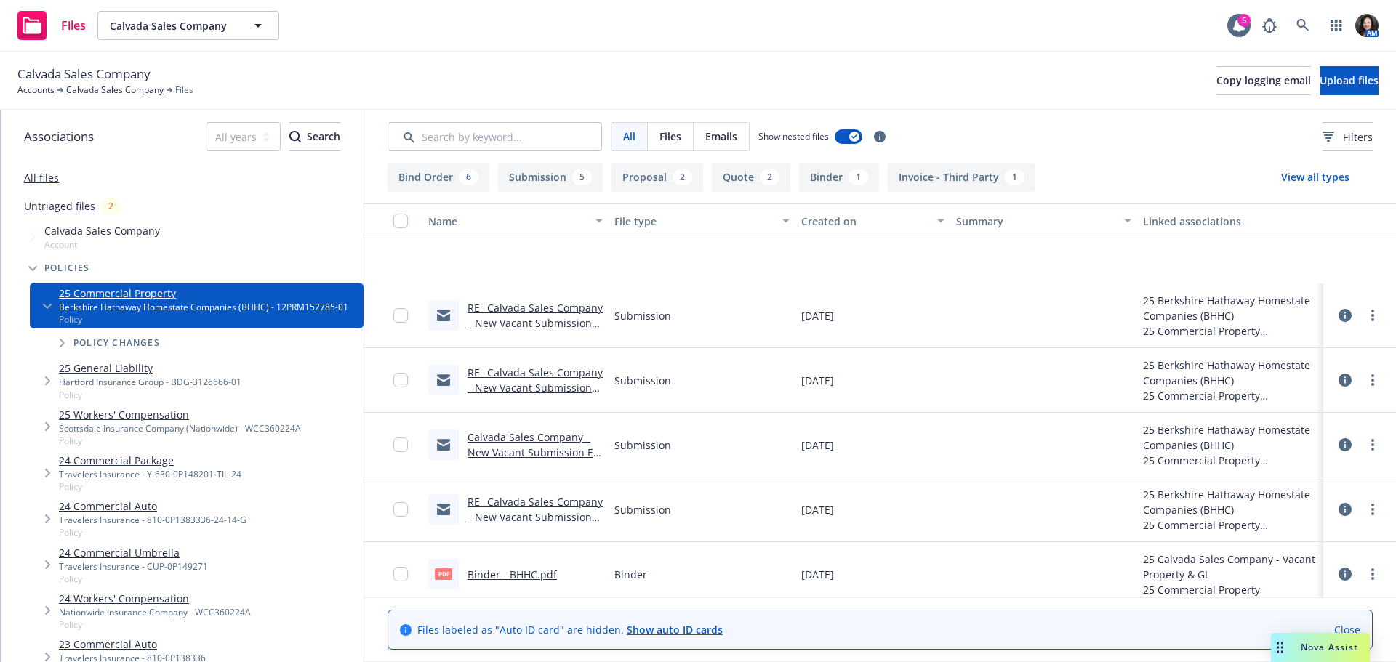
scroll to position [798, 0]
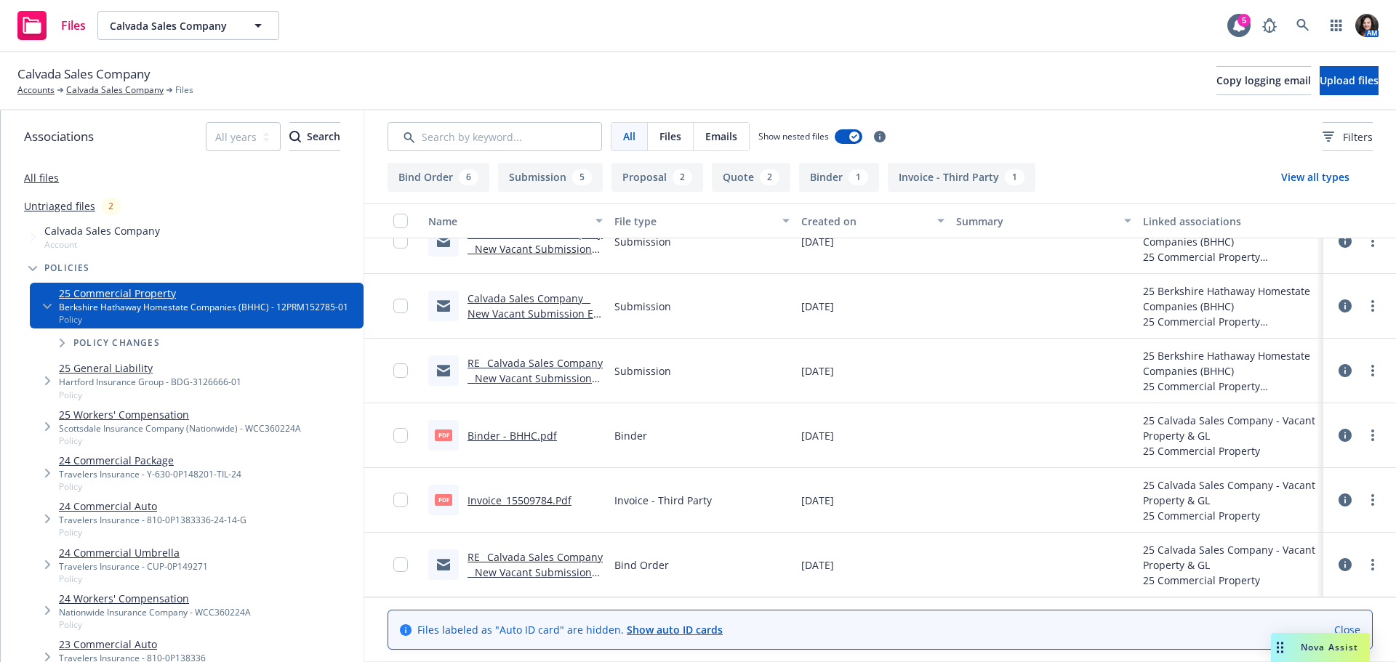
click at [502, 438] on link "Binder - BHHC.pdf" at bounding box center [512, 436] width 89 height 14
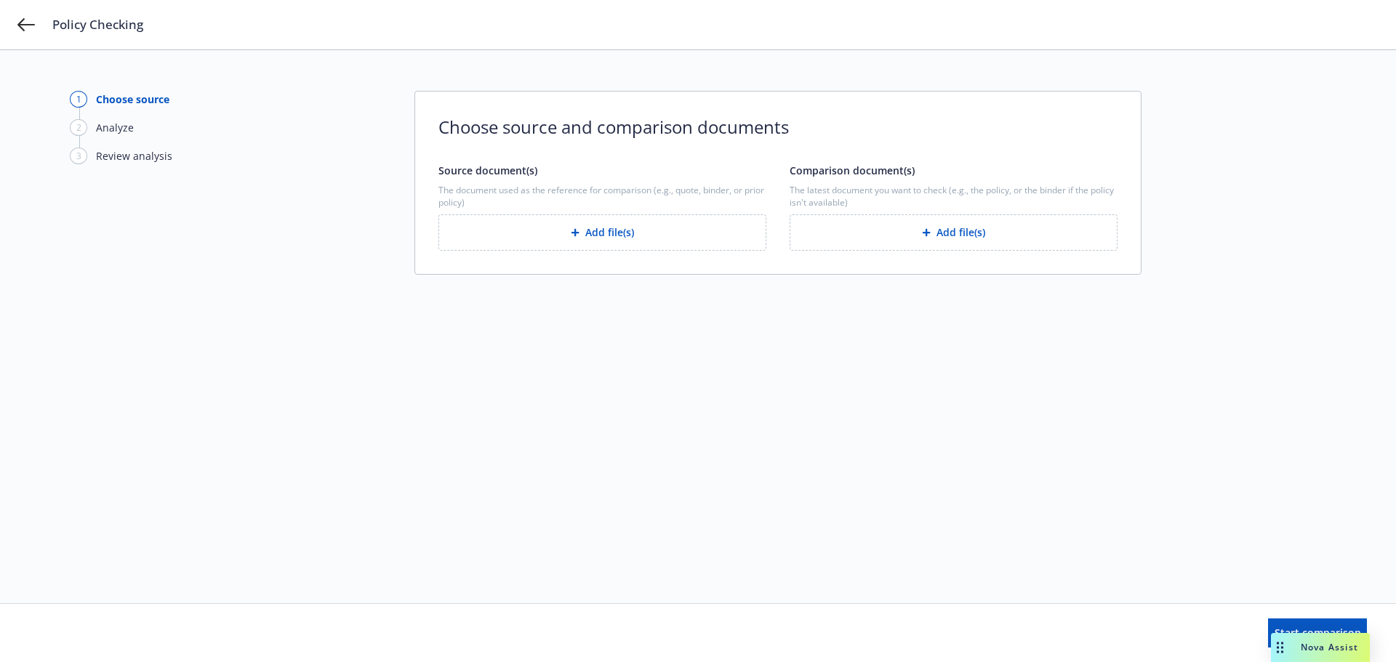
click at [575, 225] on button "Add file(s)" at bounding box center [602, 233] width 328 height 36
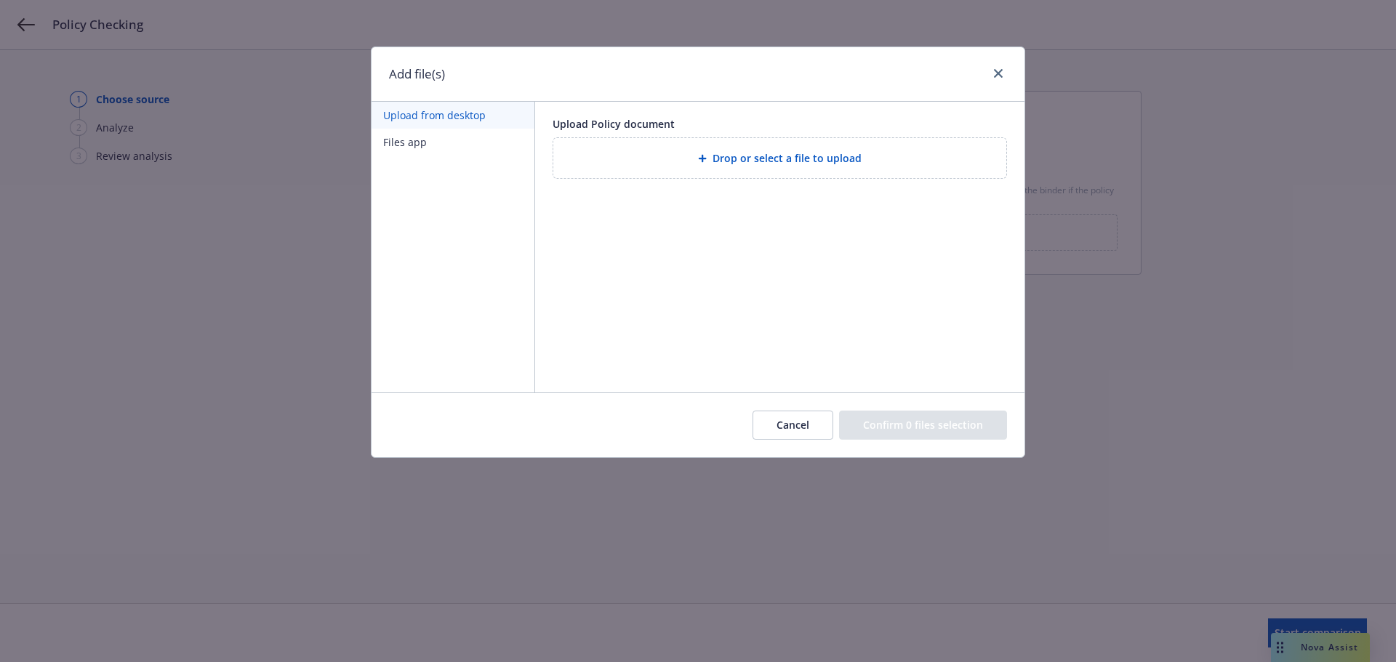
click at [737, 159] on span "Drop or select a file to upload" at bounding box center [787, 158] width 149 height 15
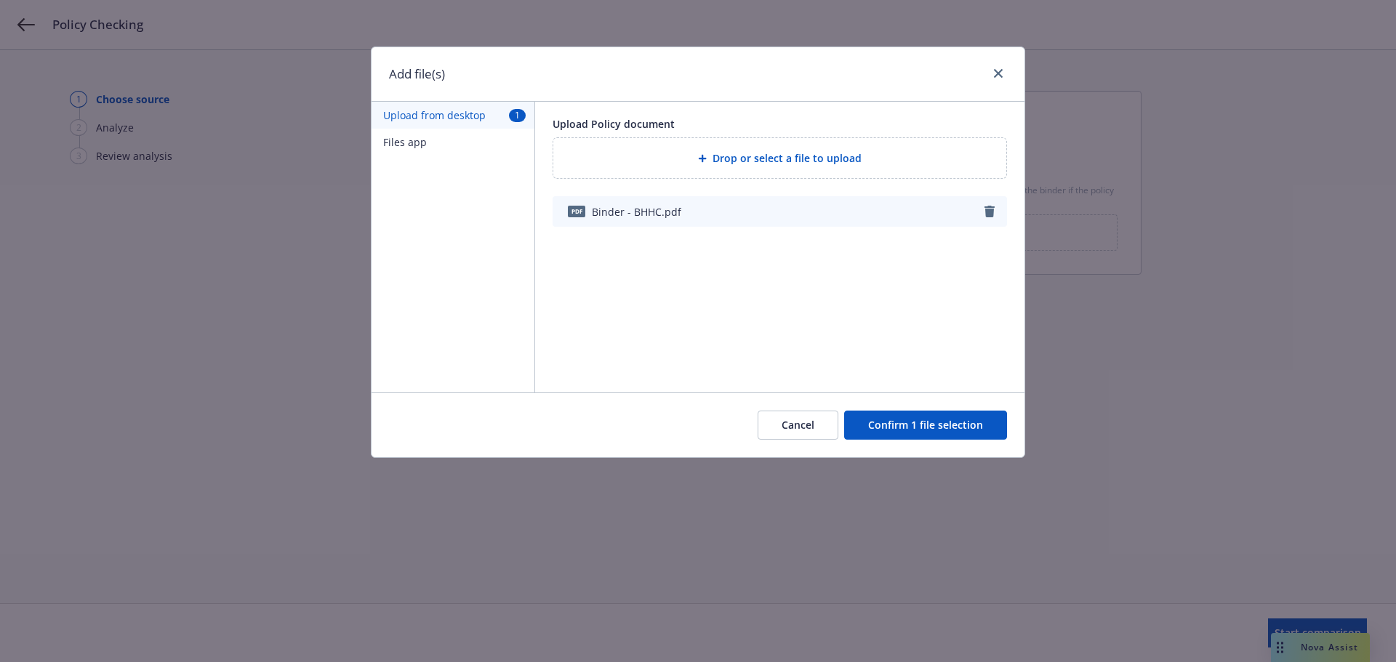
click at [880, 417] on button "Confirm 1 file selection" at bounding box center [925, 425] width 163 height 29
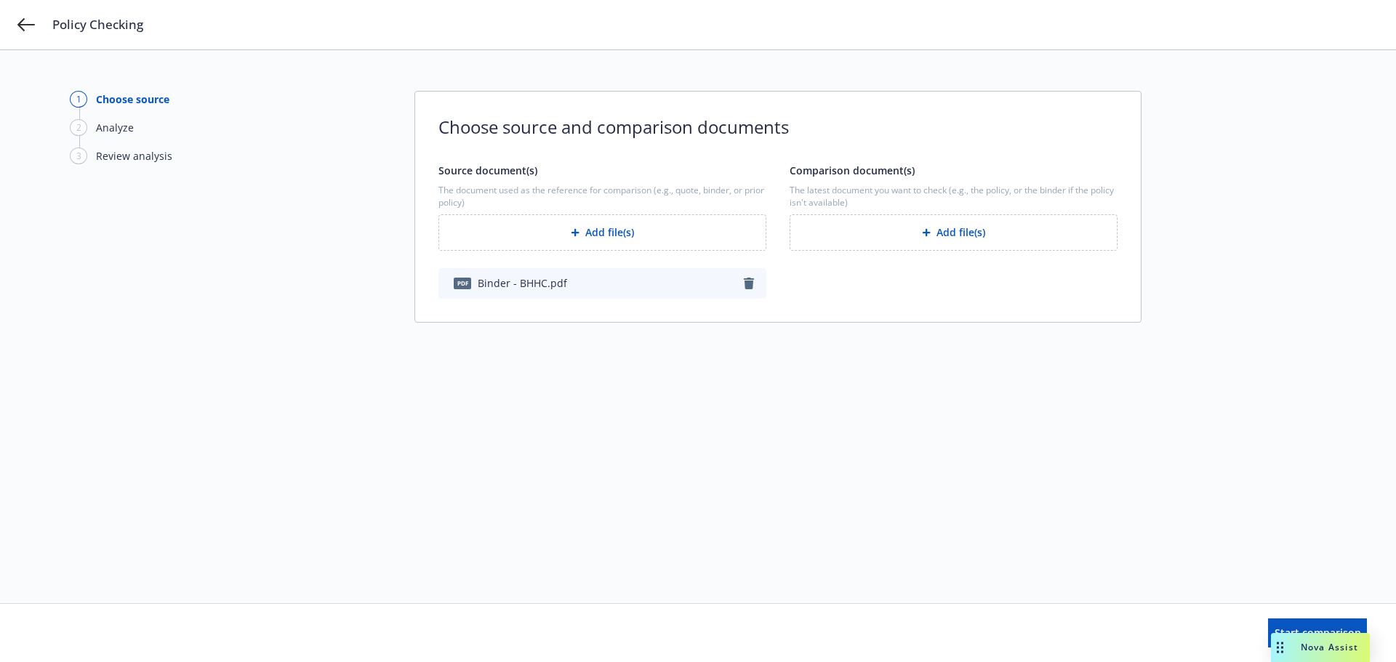
click at [908, 228] on button "Add file(s)" at bounding box center [954, 233] width 328 height 36
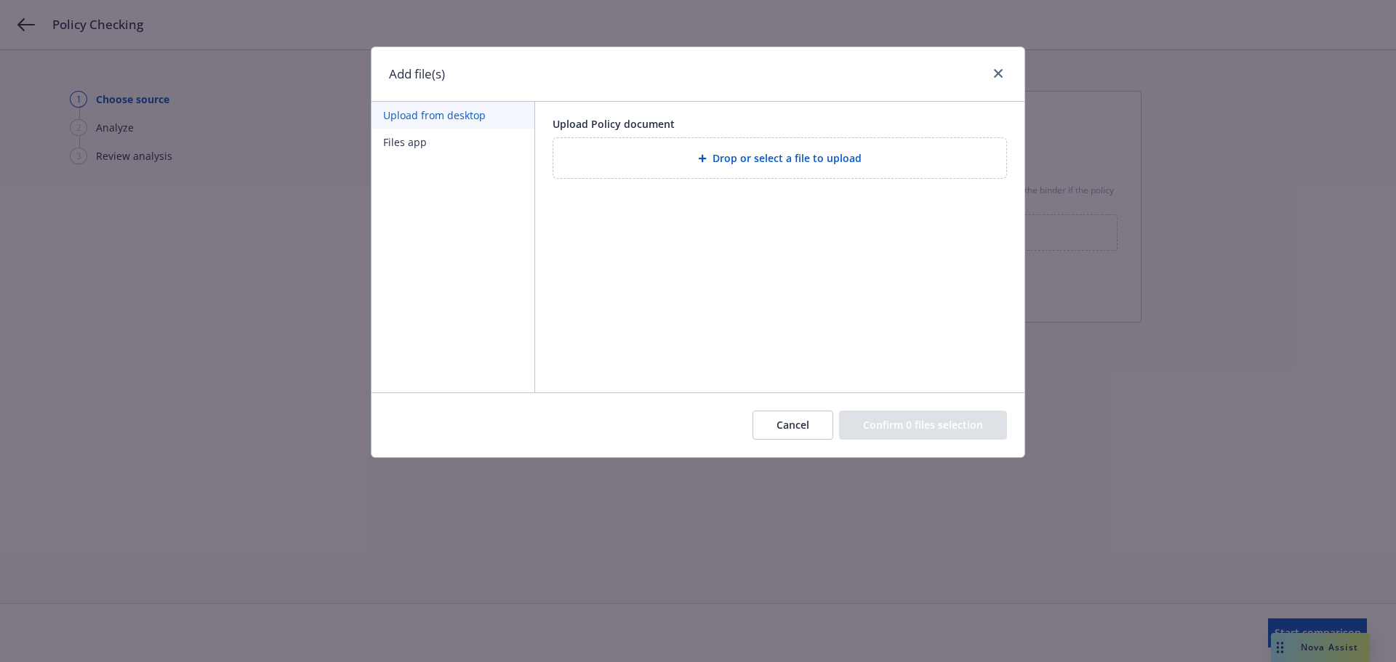
click at [712, 156] on div at bounding box center [705, 158] width 15 height 9
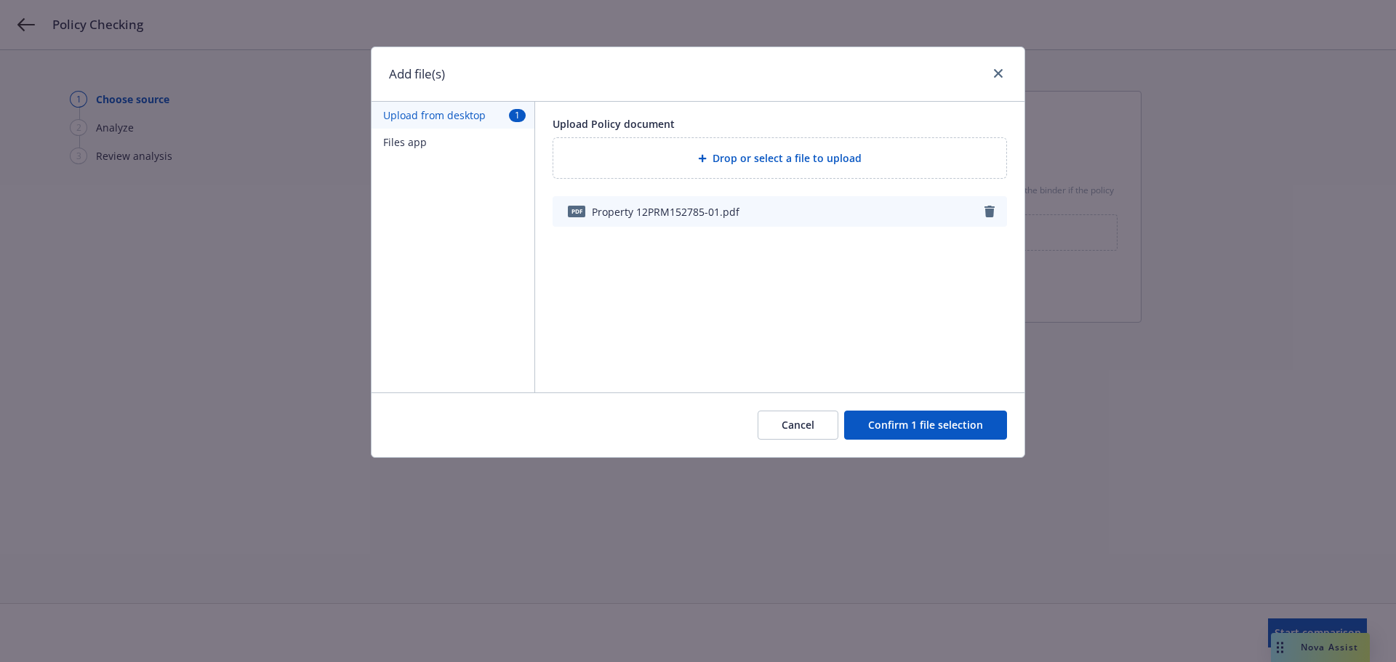
click at [883, 421] on button "Confirm 1 file selection" at bounding box center [925, 425] width 163 height 29
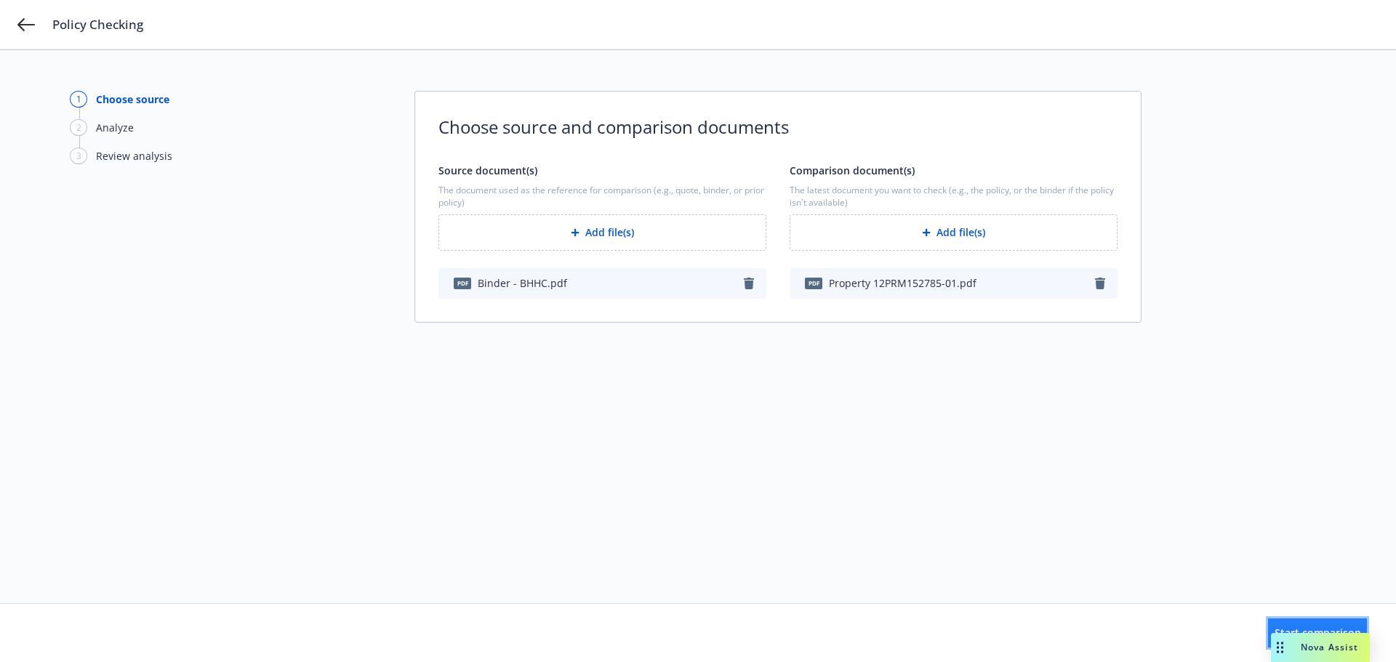
click at [1268, 633] on button "Start comparison" at bounding box center [1317, 633] width 99 height 29
